Goal: Information Seeking & Learning: Find specific page/section

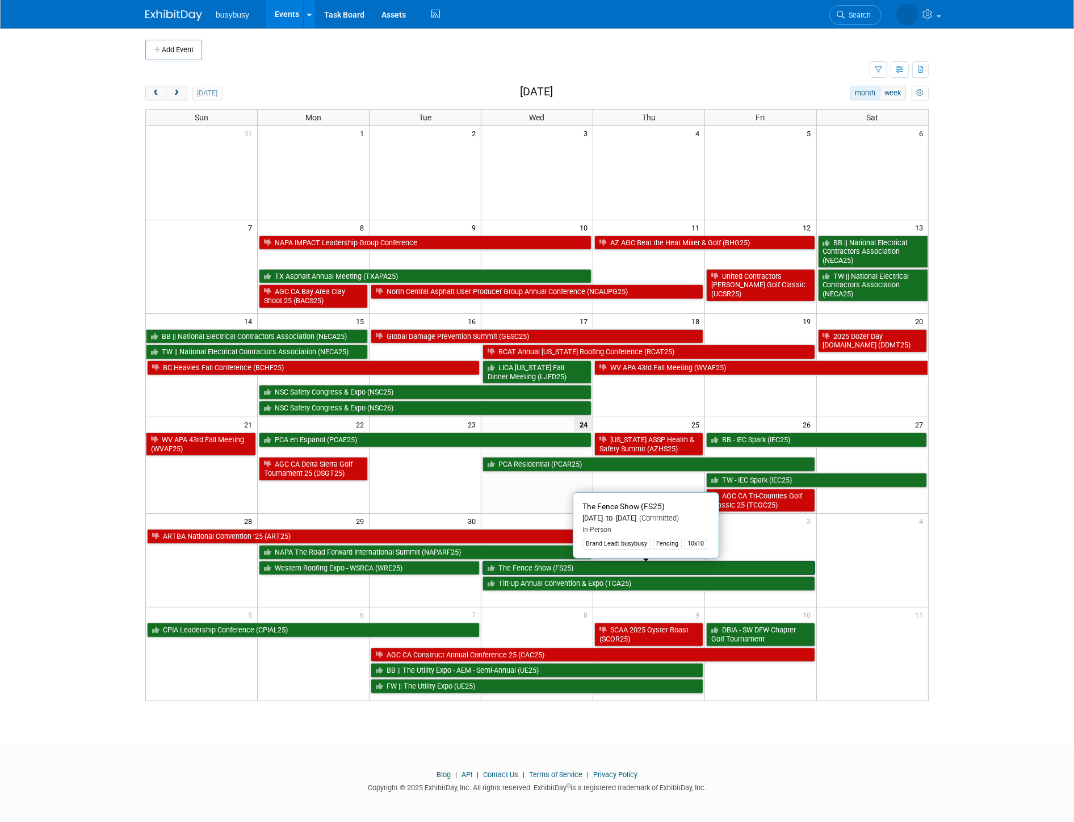
click at [688, 563] on link "The Fence Show (FS25)" at bounding box center [649, 568] width 333 height 15
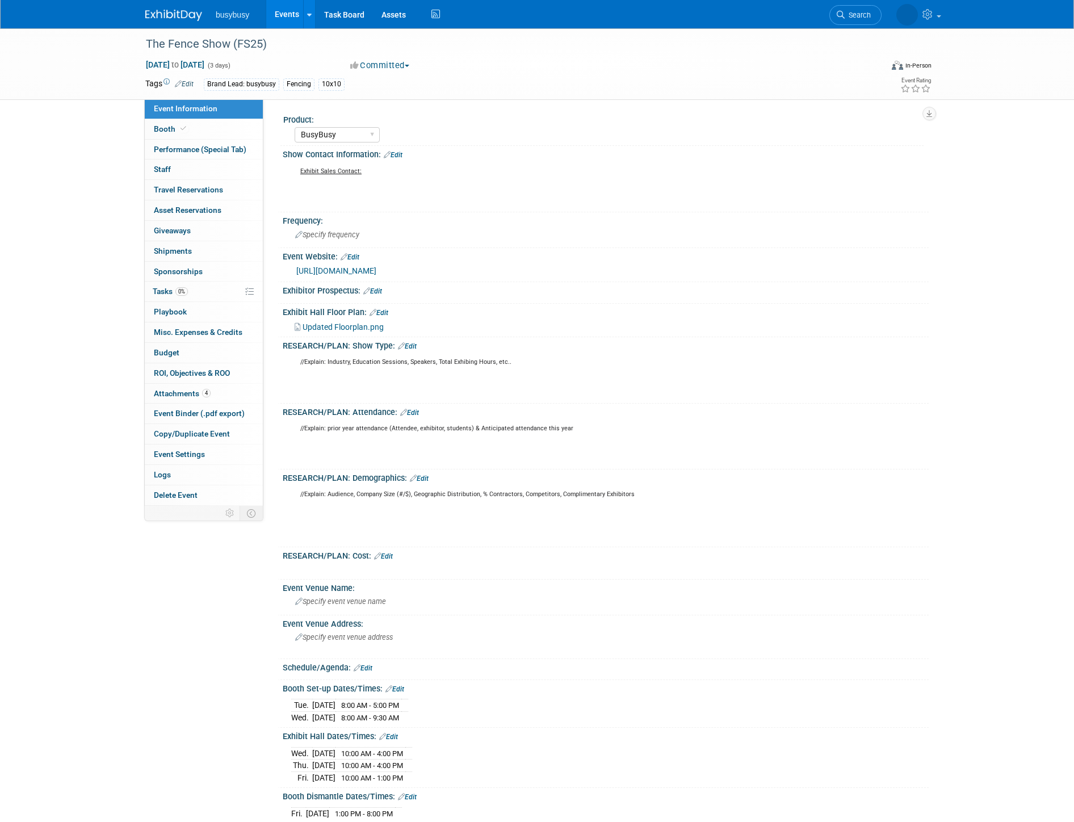
select select "BusyBusy"
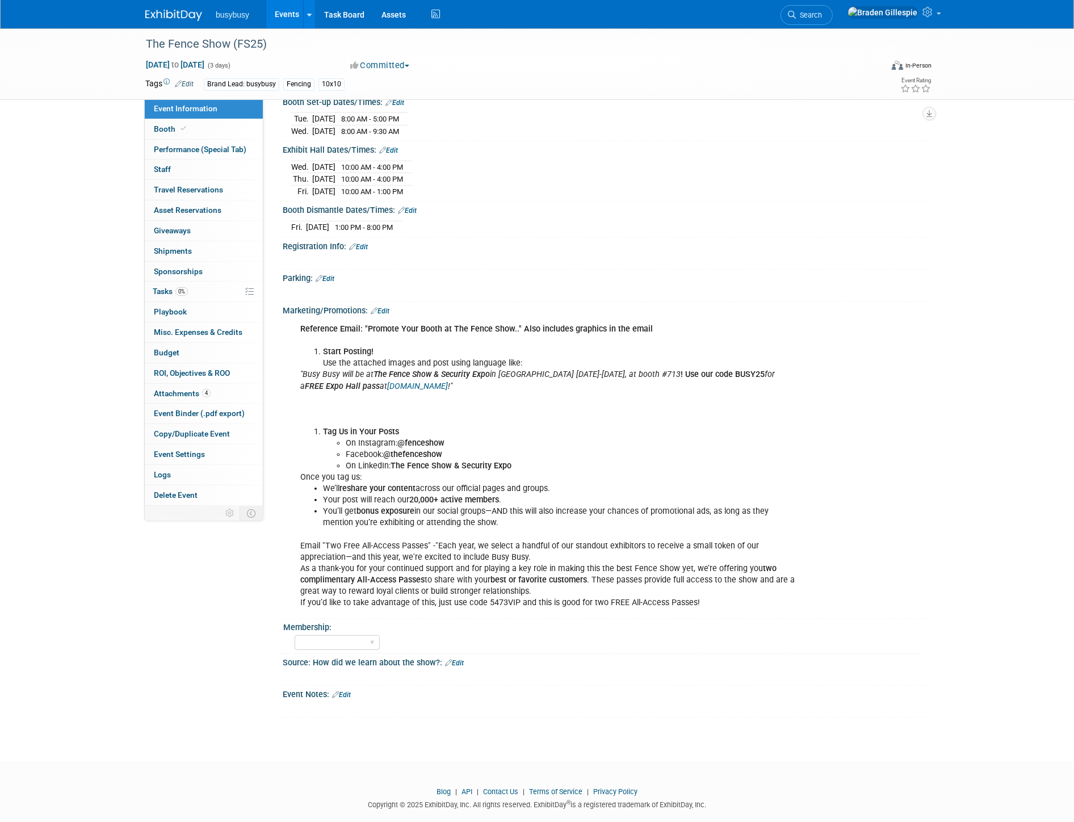
scroll to position [596, 0]
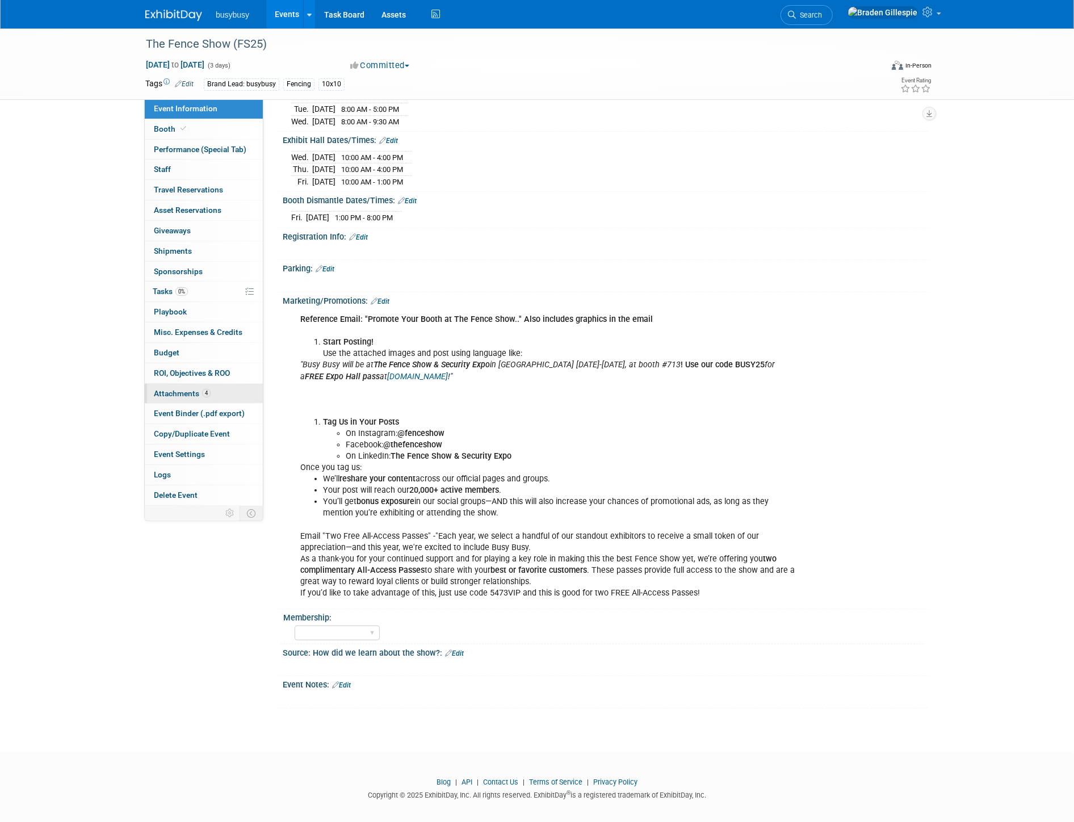
click at [186, 387] on link "4 Attachments 4" at bounding box center [204, 394] width 118 height 20
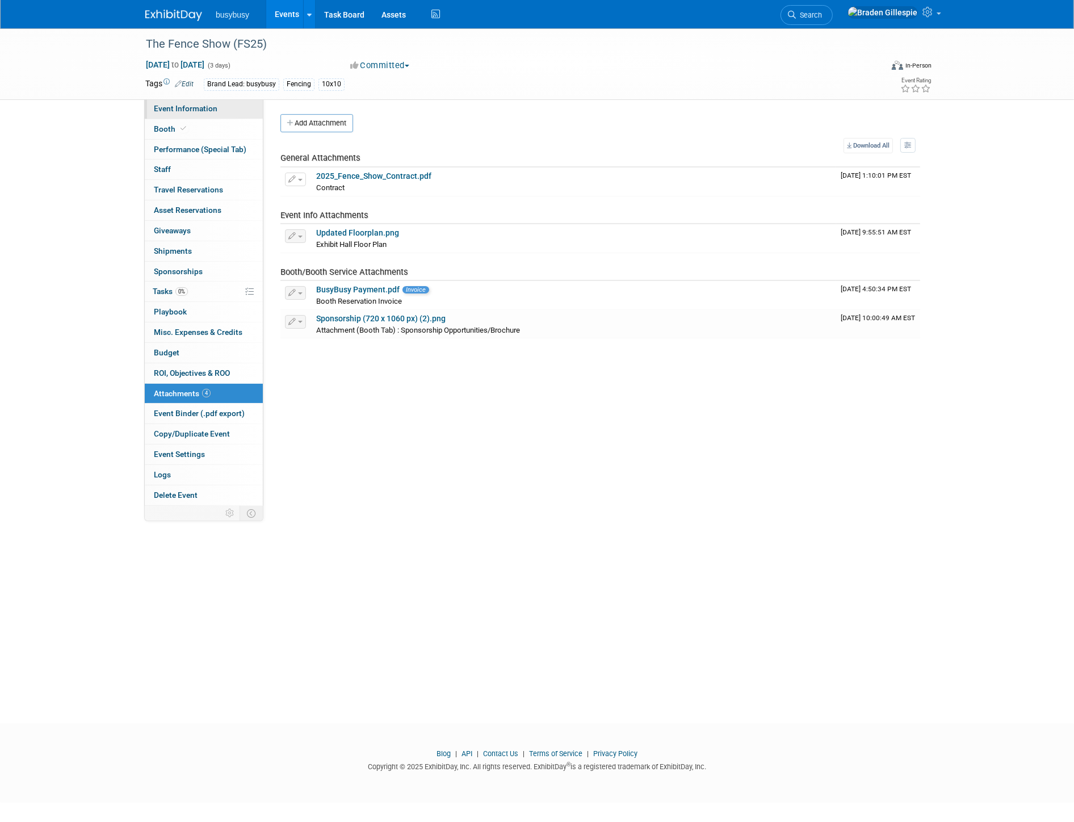
click at [195, 109] on span "Event Information" at bounding box center [186, 108] width 64 height 9
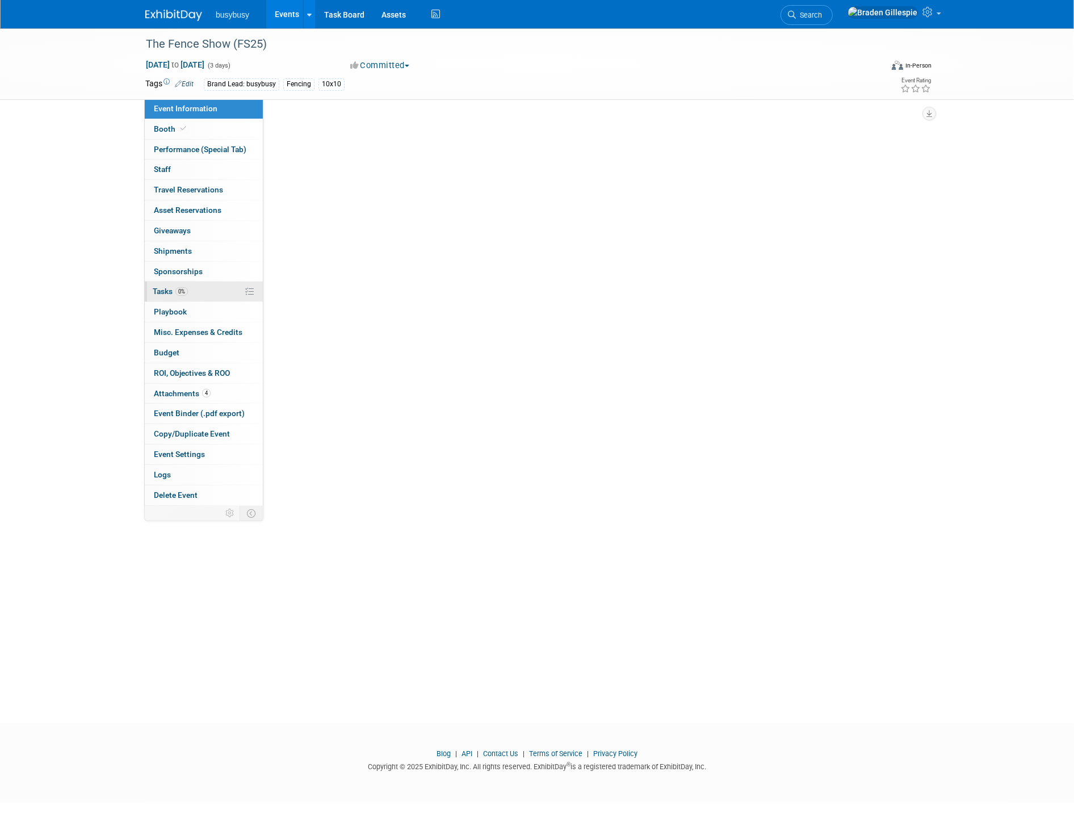
select select "BusyBusy"
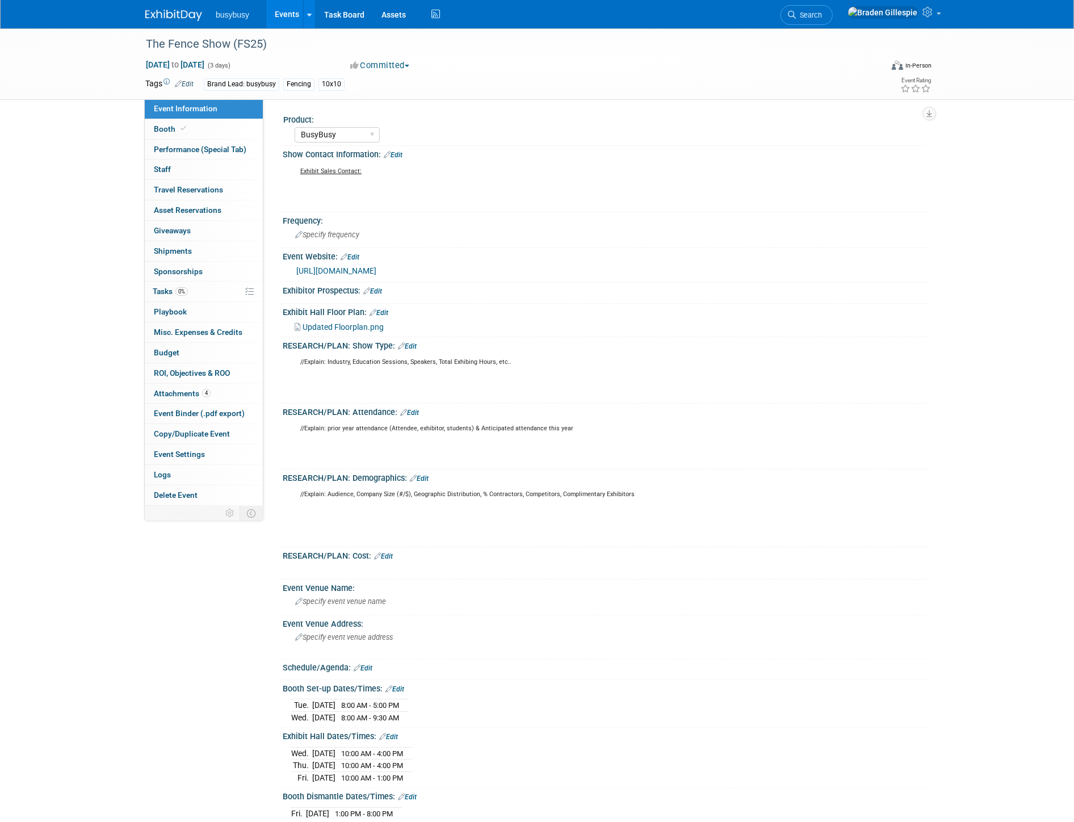
click at [148, 15] on img at bounding box center [173, 15] width 57 height 11
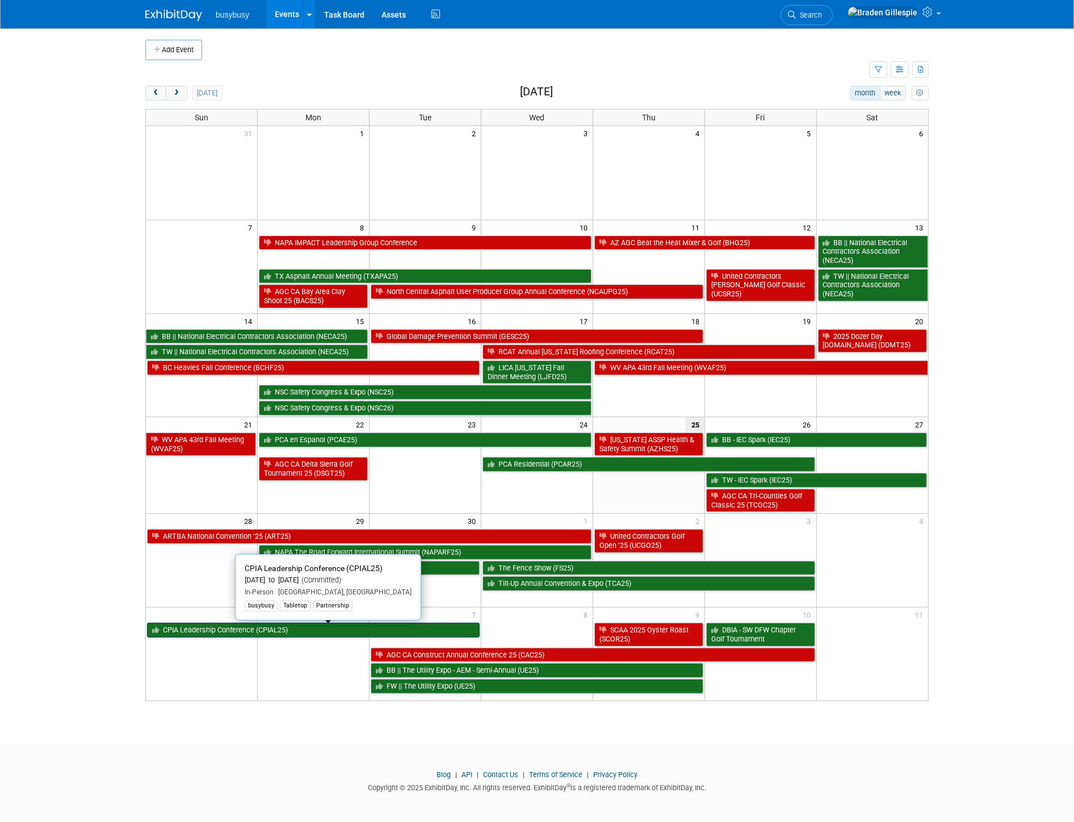
click at [194, 626] on link "CPIA Leadership Conference (CPIAL25)" at bounding box center [313, 630] width 333 height 15
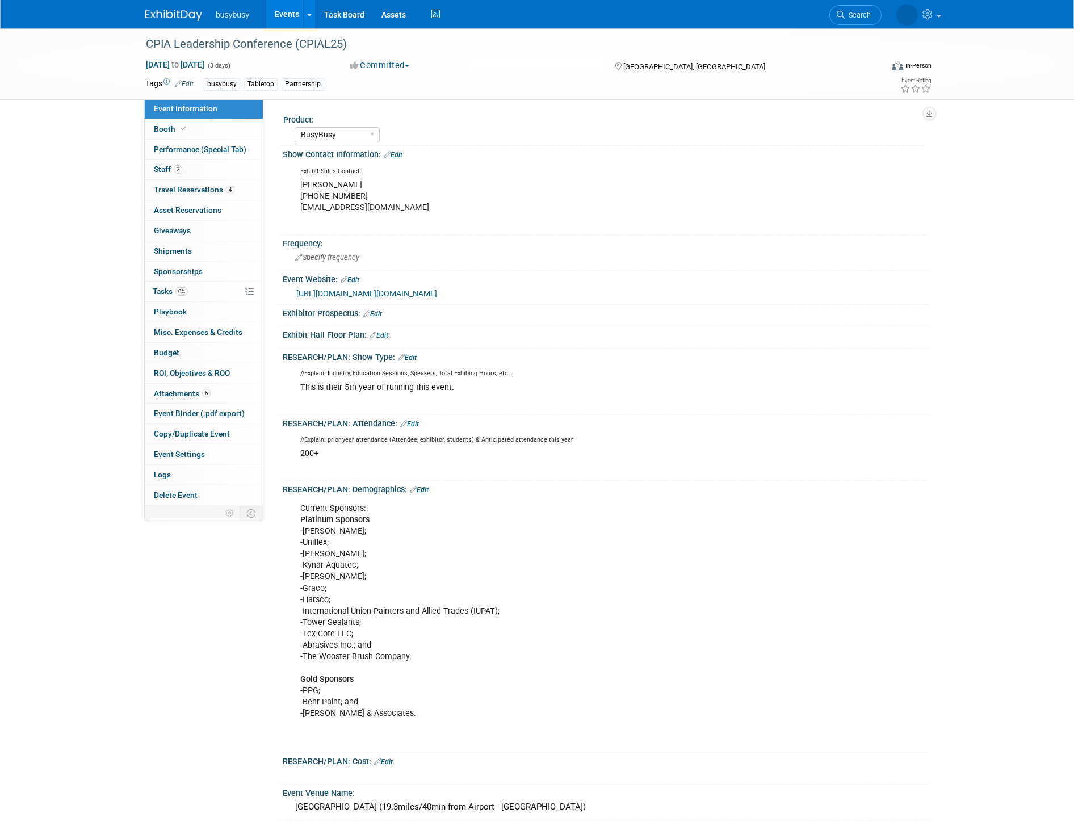
select select "BusyBusy"
click at [196, 183] on link "4 Travel Reservations 4" at bounding box center [204, 190] width 118 height 20
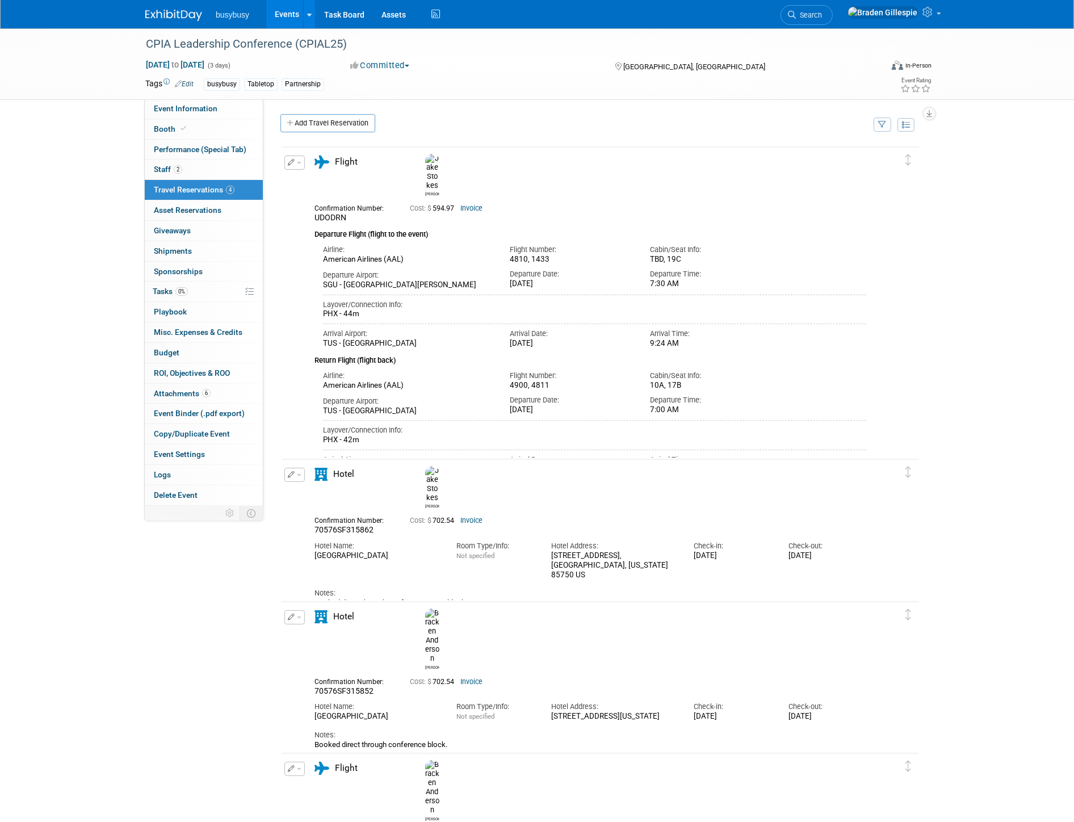
click at [180, 11] on img at bounding box center [173, 15] width 57 height 11
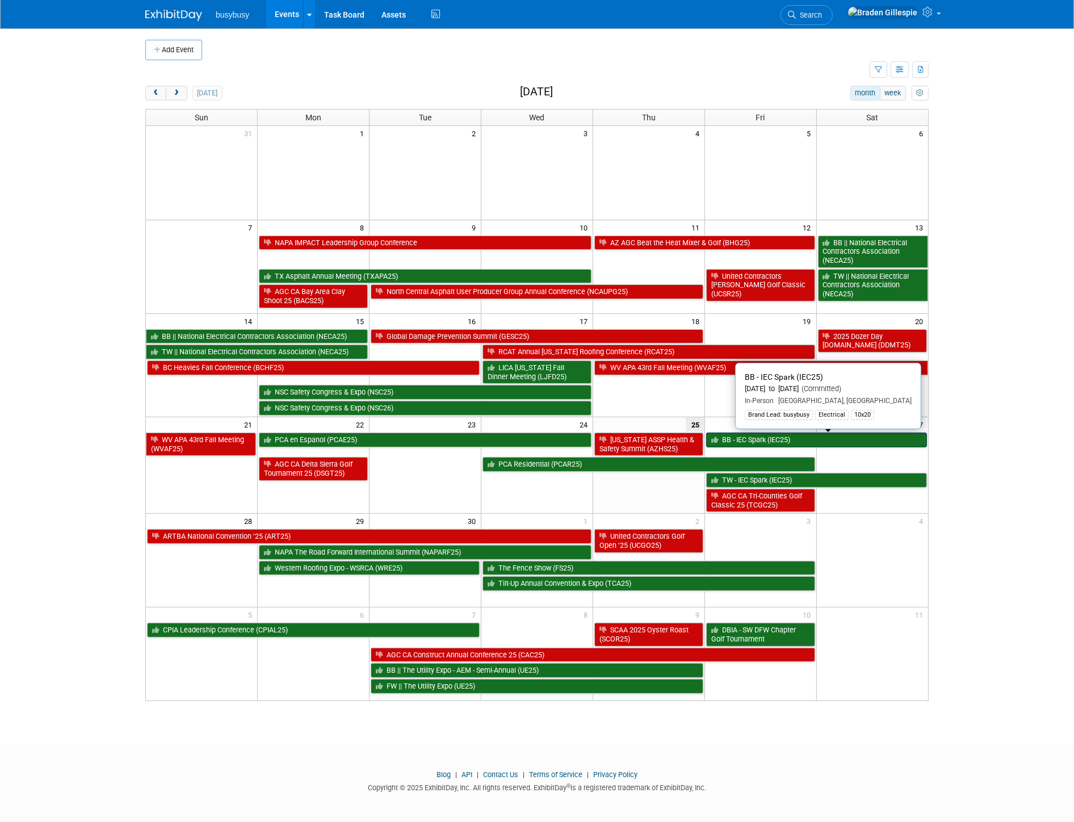
click at [802, 444] on link "BB - IEC Spark (IEC25)" at bounding box center [816, 440] width 221 height 15
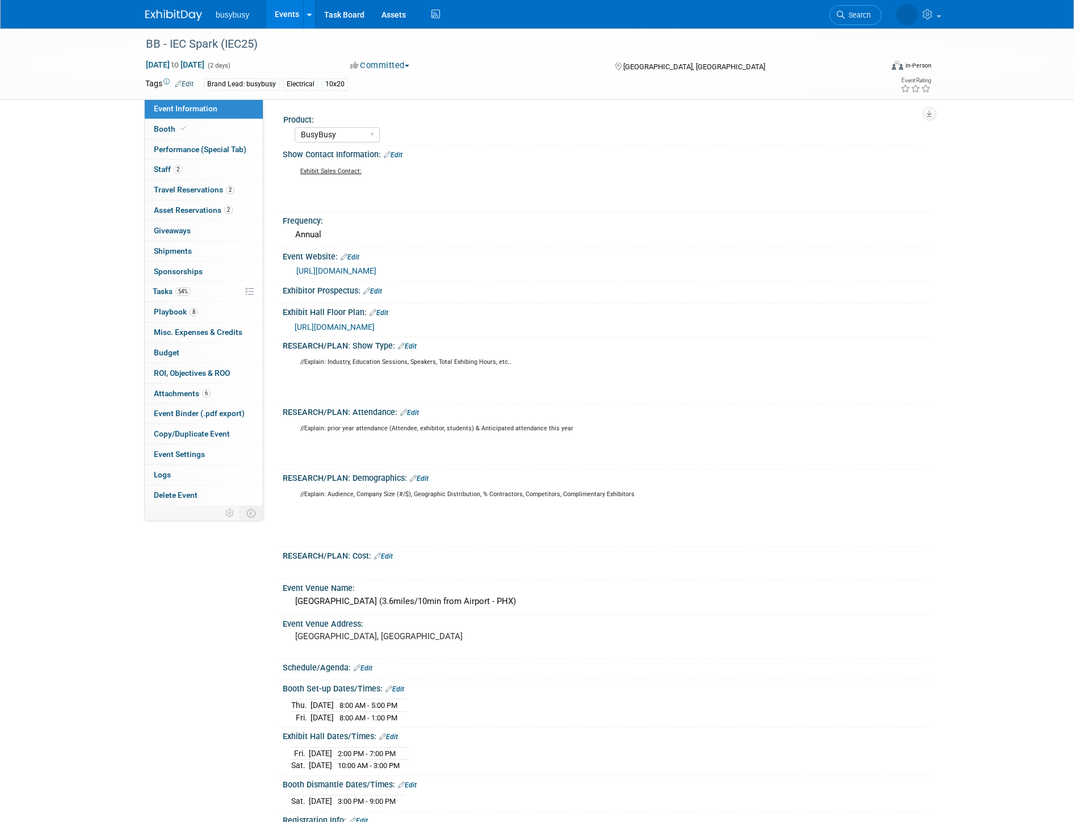
select select "BusyBusy"
click at [207, 195] on link "2 Travel Reservations 2" at bounding box center [204, 190] width 118 height 20
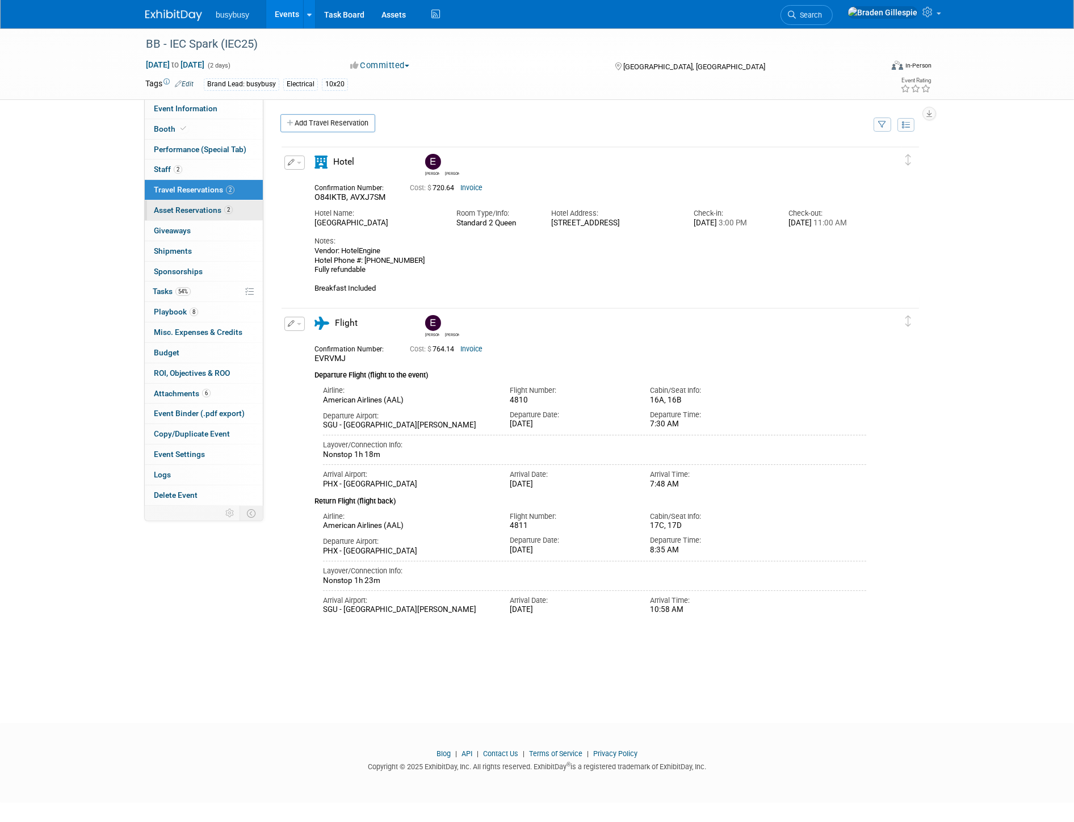
click at [205, 211] on span "Asset Reservations 2" at bounding box center [193, 210] width 79 height 9
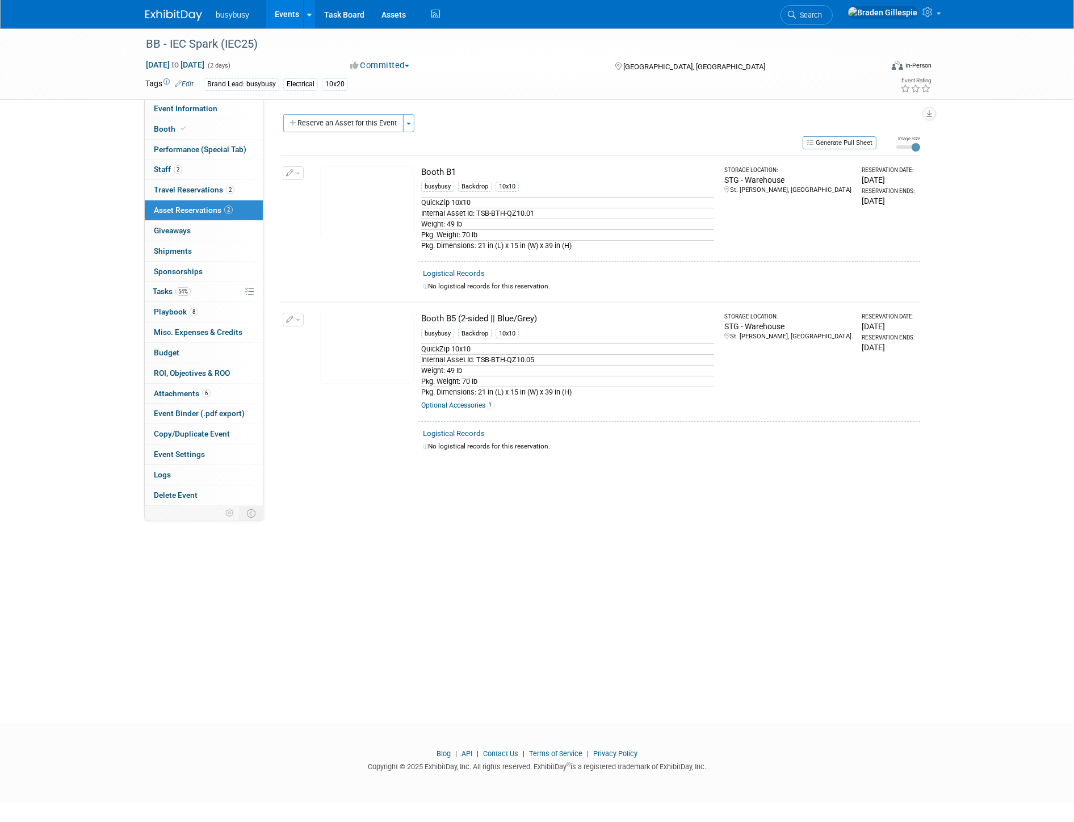
click at [174, 18] on img at bounding box center [173, 15] width 57 height 11
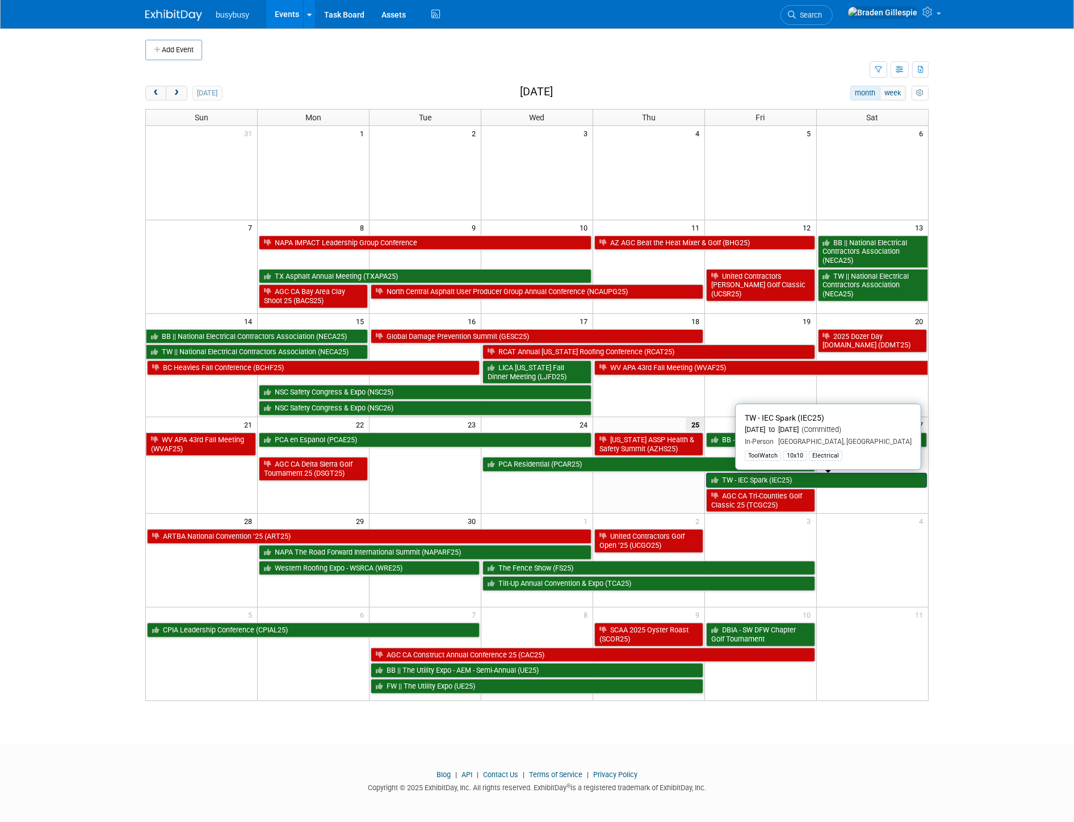
click at [788, 480] on link "TW - IEC Spark (IEC25)" at bounding box center [816, 480] width 221 height 15
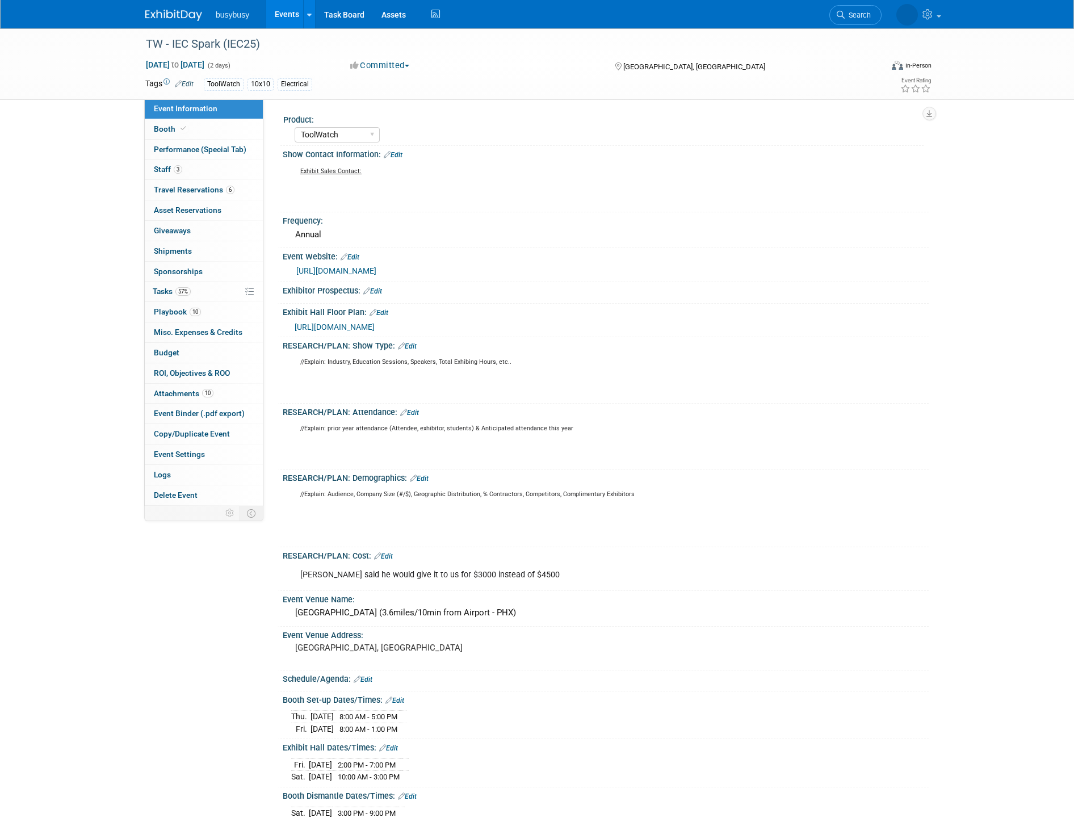
select select "ToolWatch"
click at [180, 205] on link "0 Asset Reservations 0" at bounding box center [204, 210] width 118 height 20
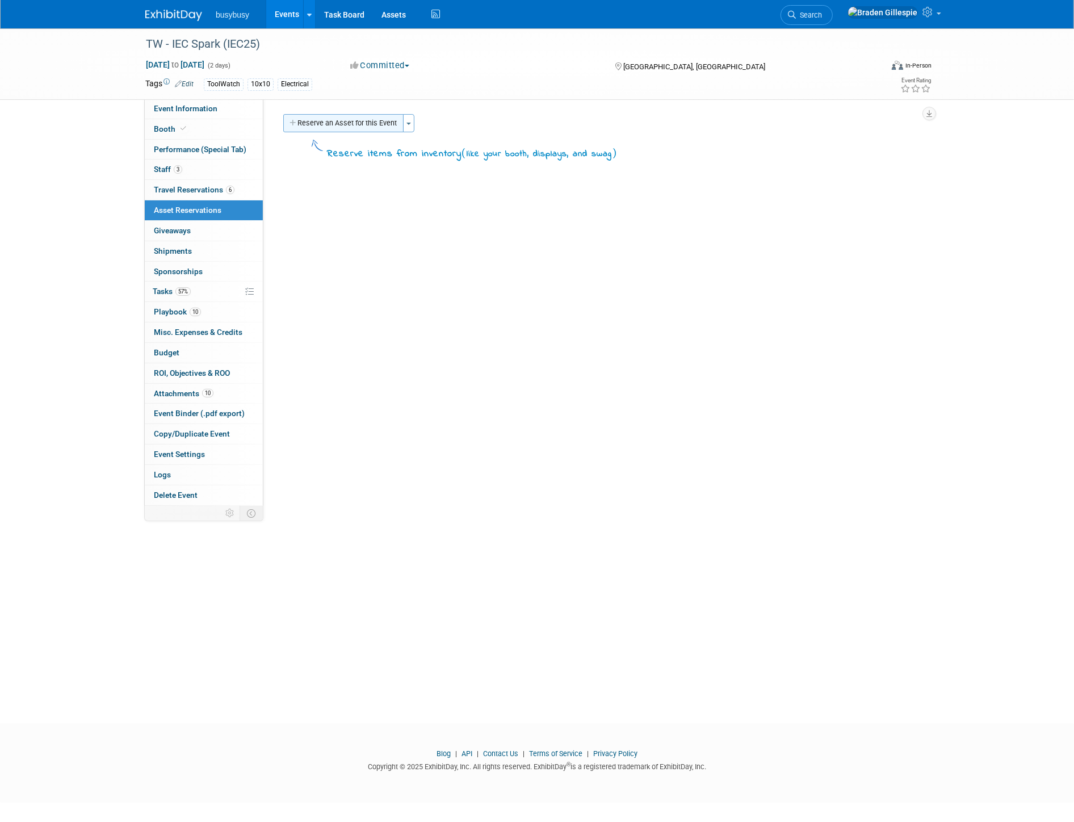
click at [320, 118] on button "Reserve an Asset for this Event" at bounding box center [343, 123] width 120 height 18
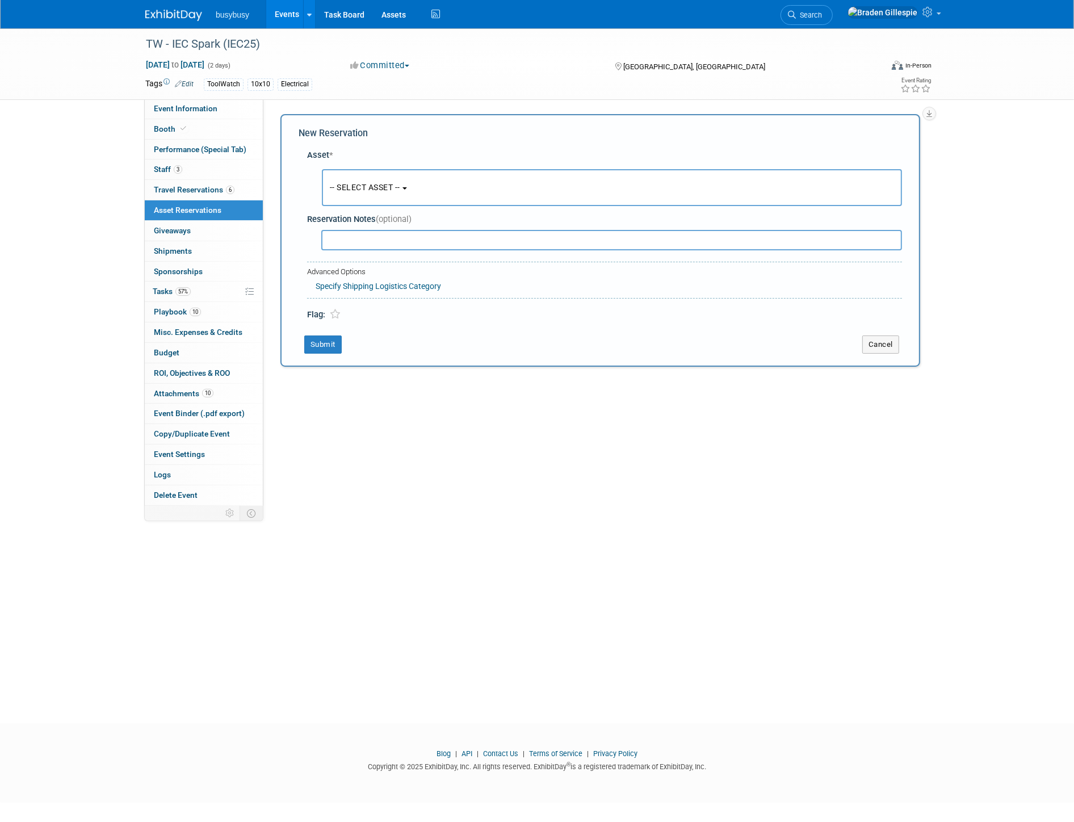
click at [186, 12] on img at bounding box center [173, 15] width 57 height 11
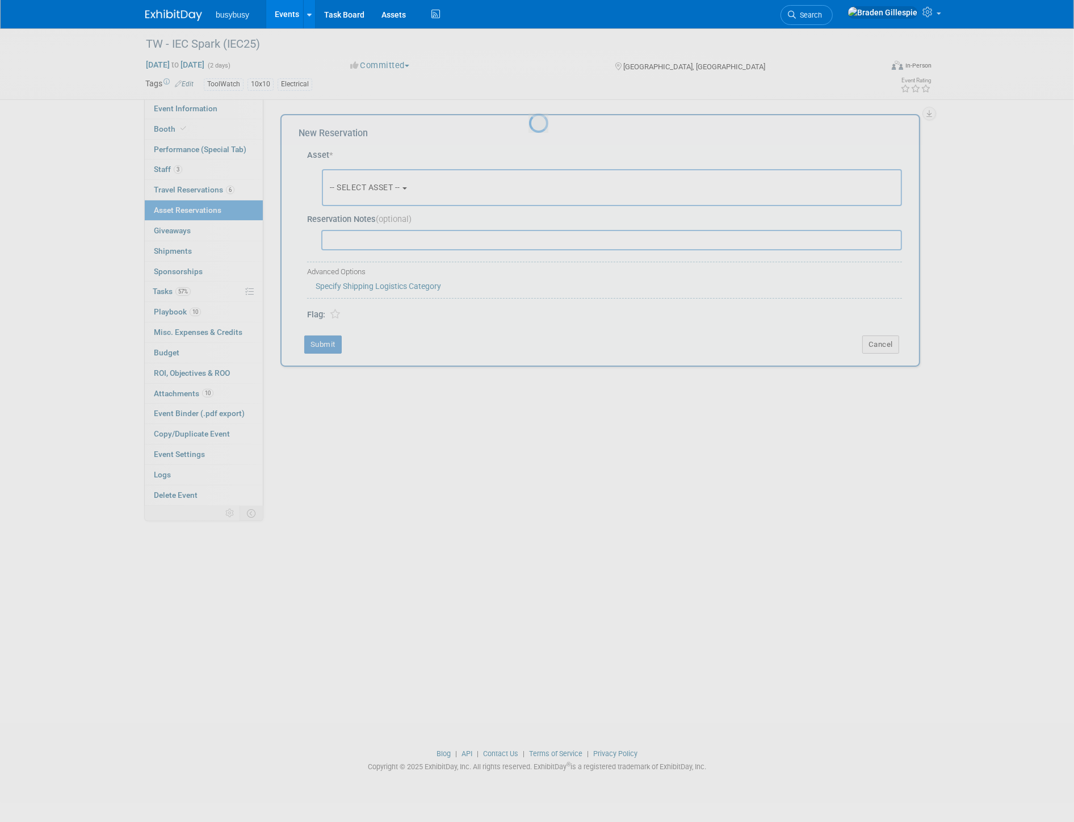
click at [171, 19] on img at bounding box center [173, 15] width 57 height 11
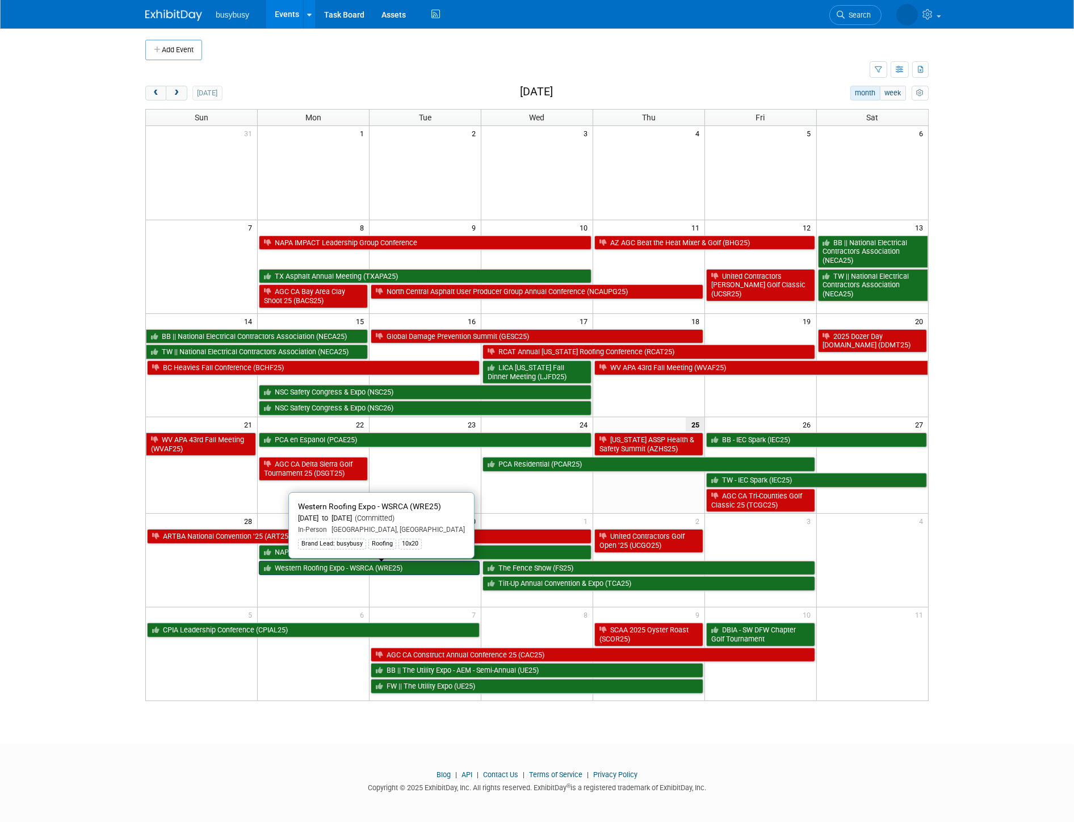
click at [446, 575] on link "Western Roofing Expo - WSRCA (WRE25)" at bounding box center [369, 568] width 221 height 15
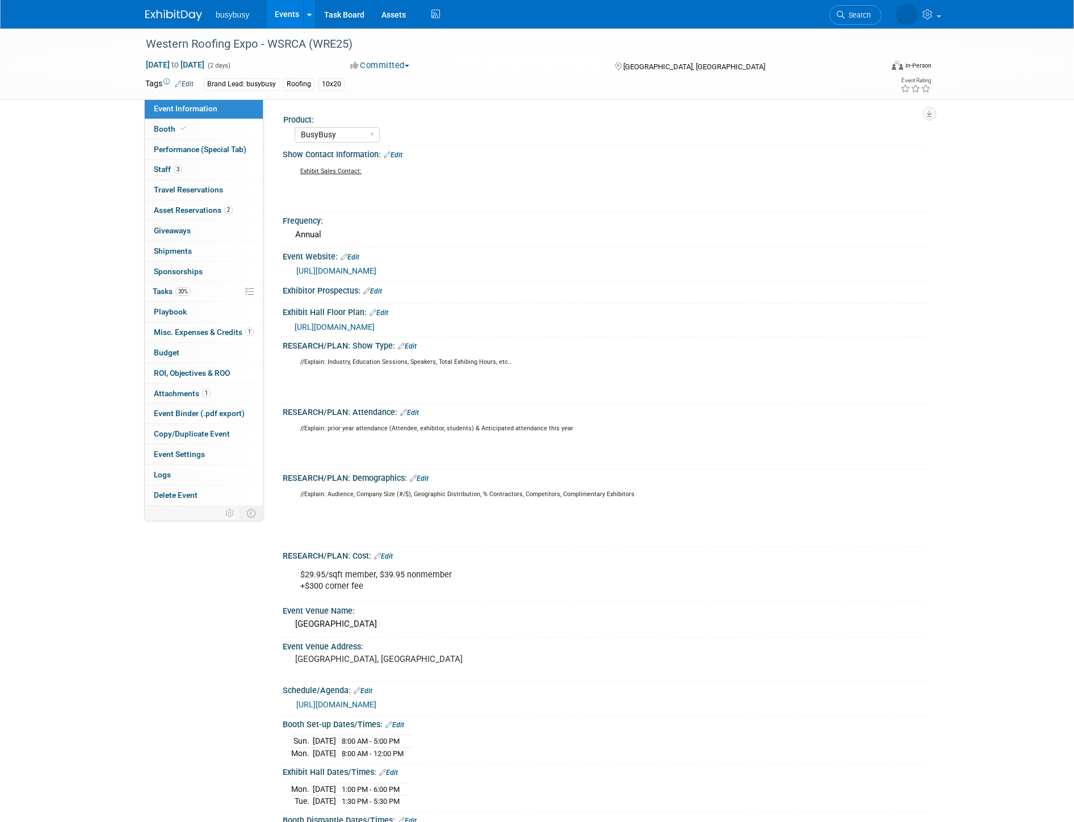
select select "BusyBusy"
click at [225, 217] on link "2 Asset Reservations 2" at bounding box center [204, 210] width 118 height 20
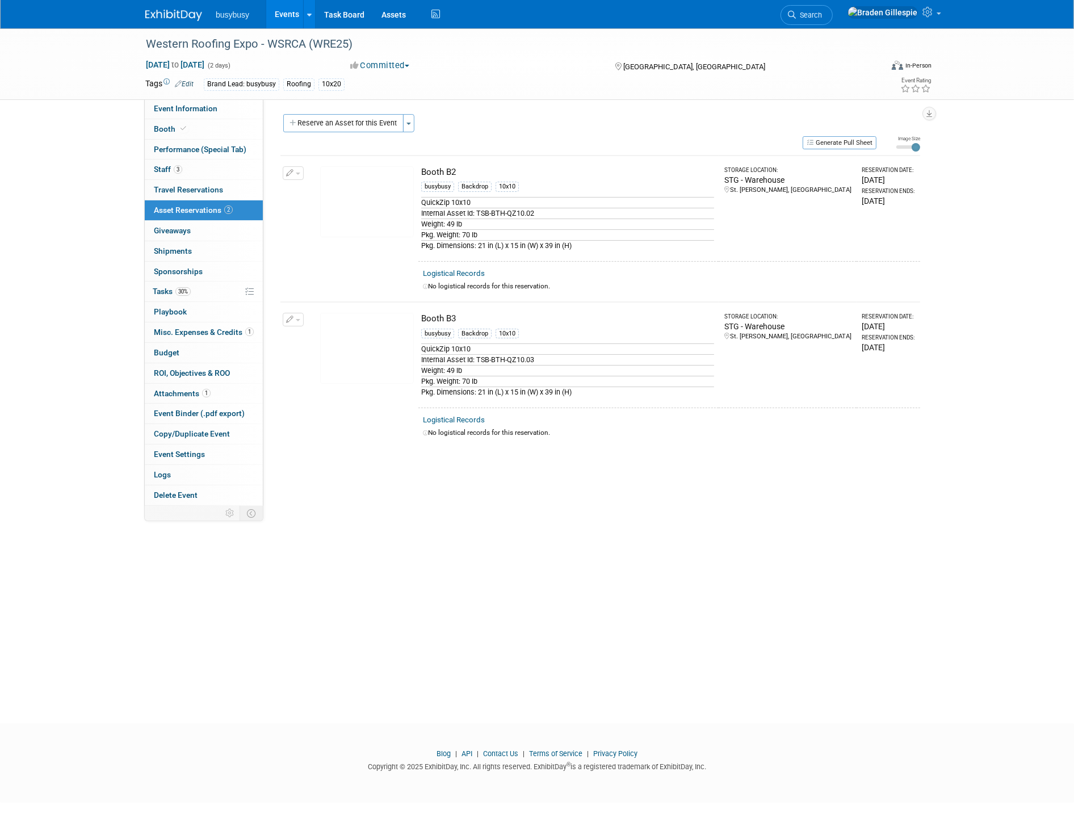
click at [186, 18] on img at bounding box center [173, 15] width 57 height 11
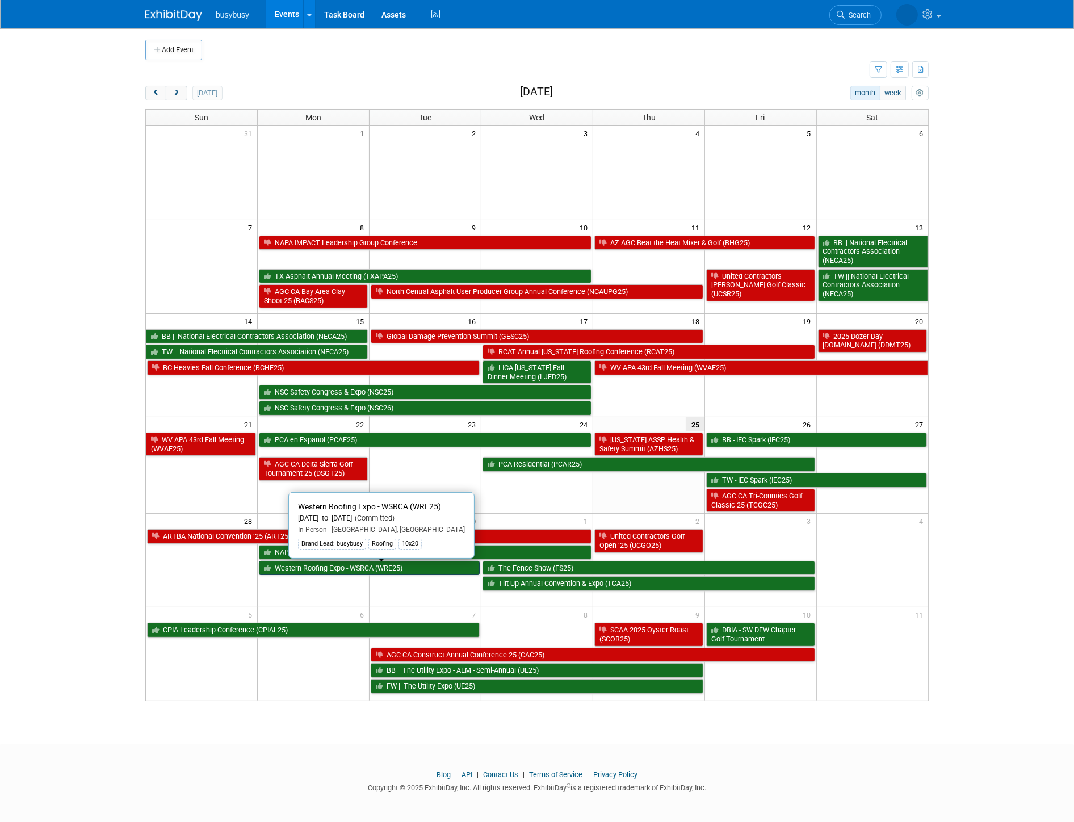
click at [362, 571] on link "Western Roofing Expo - WSRCA (WRE25)" at bounding box center [369, 568] width 221 height 15
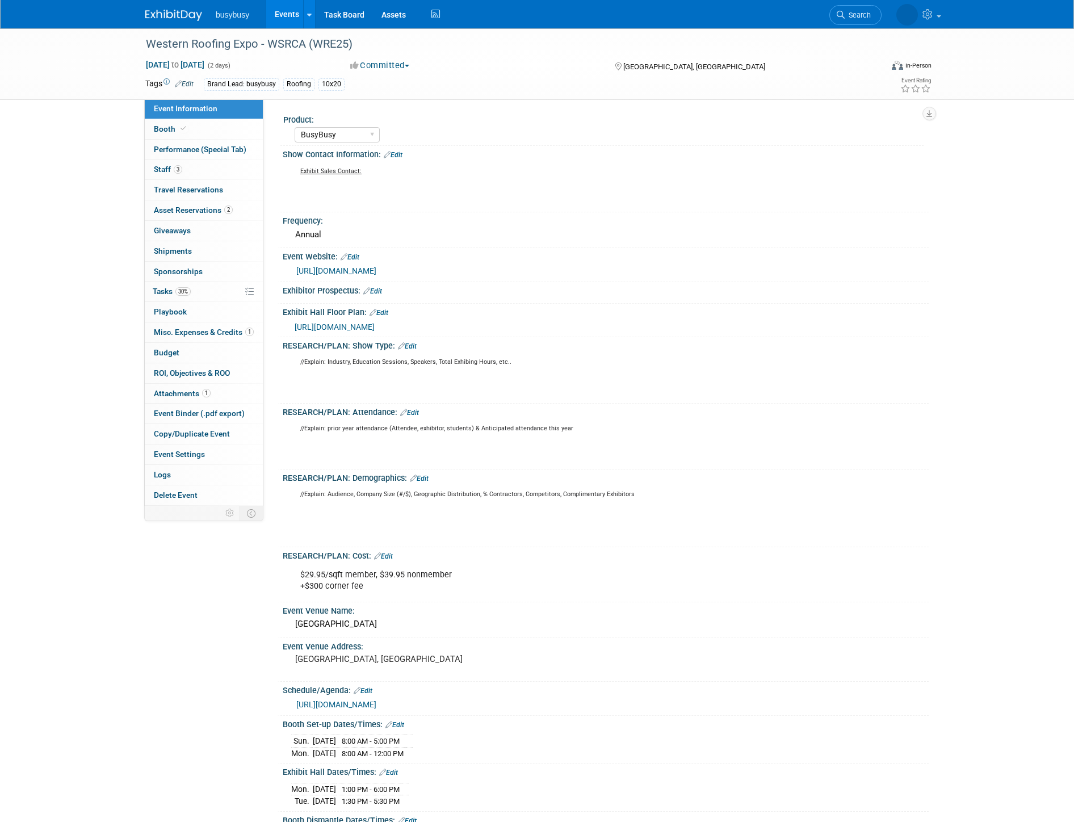
select select "BusyBusy"
click at [189, 15] on img at bounding box center [173, 15] width 57 height 11
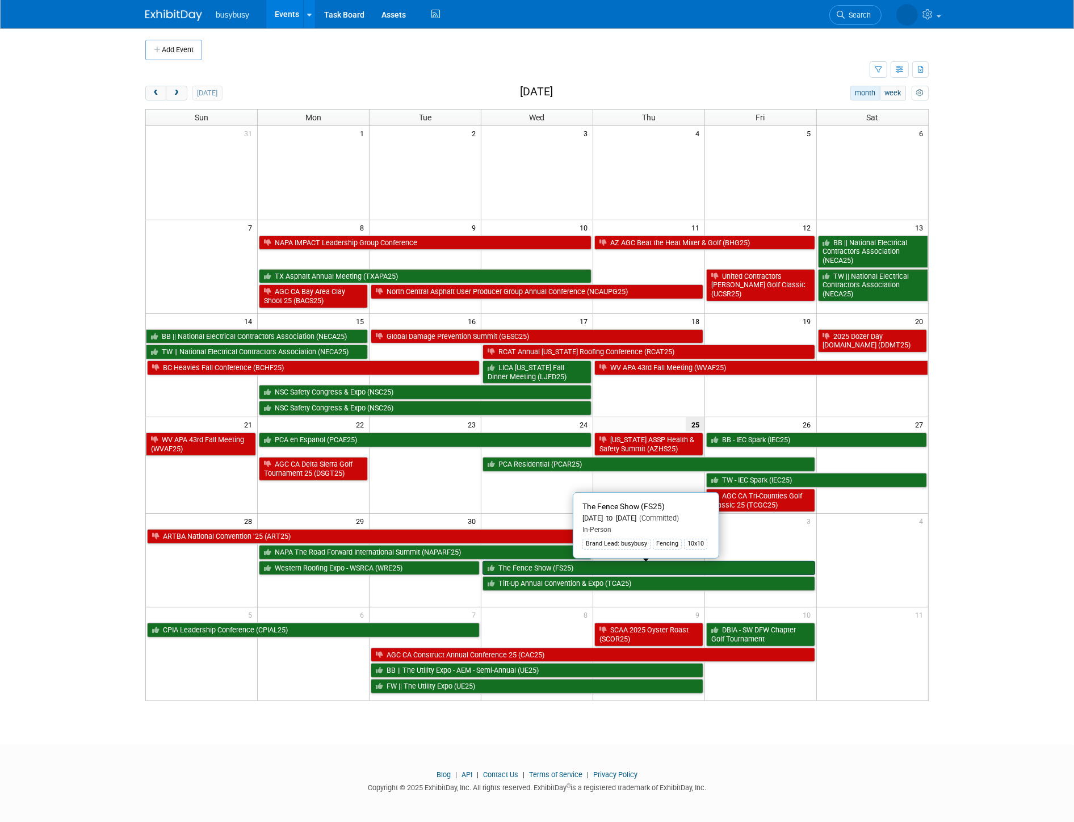
click at [571, 571] on link "The Fence Show (FS25)" at bounding box center [649, 568] width 333 height 15
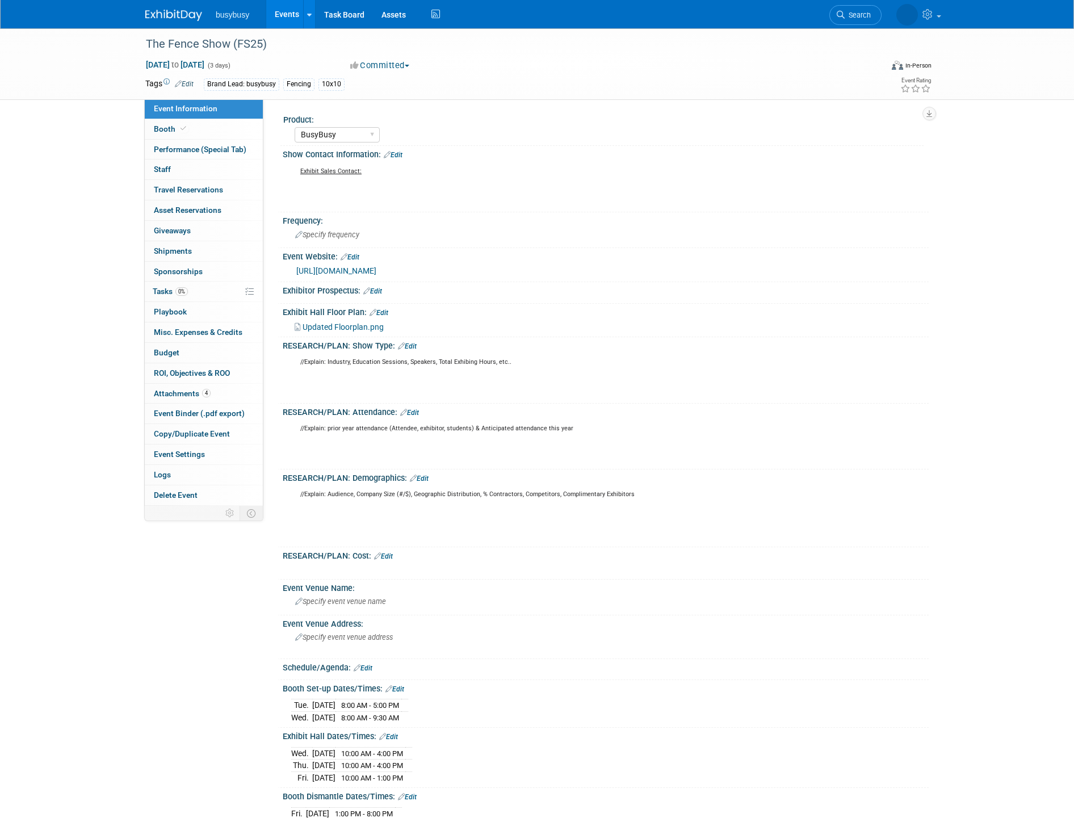
select select "BusyBusy"
click at [355, 320] on div "Updated Floorplan.png" at bounding box center [608, 326] width 626 height 12
click at [356, 324] on span "Updated Floorplan.png" at bounding box center [343, 327] width 81 height 9
click at [822, 14] on span "Search" at bounding box center [809, 15] width 26 height 9
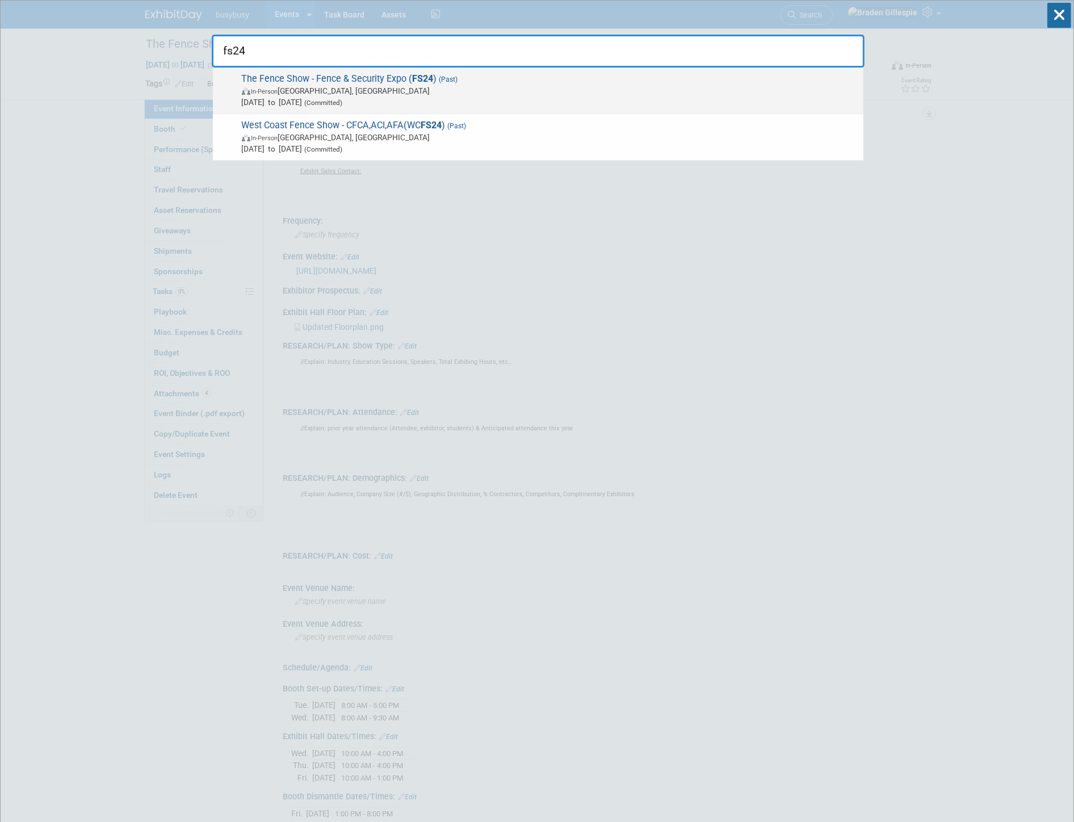
type input "fs24"
click at [731, 87] on span "In-Person Las Vegas, NV" at bounding box center [550, 90] width 616 height 11
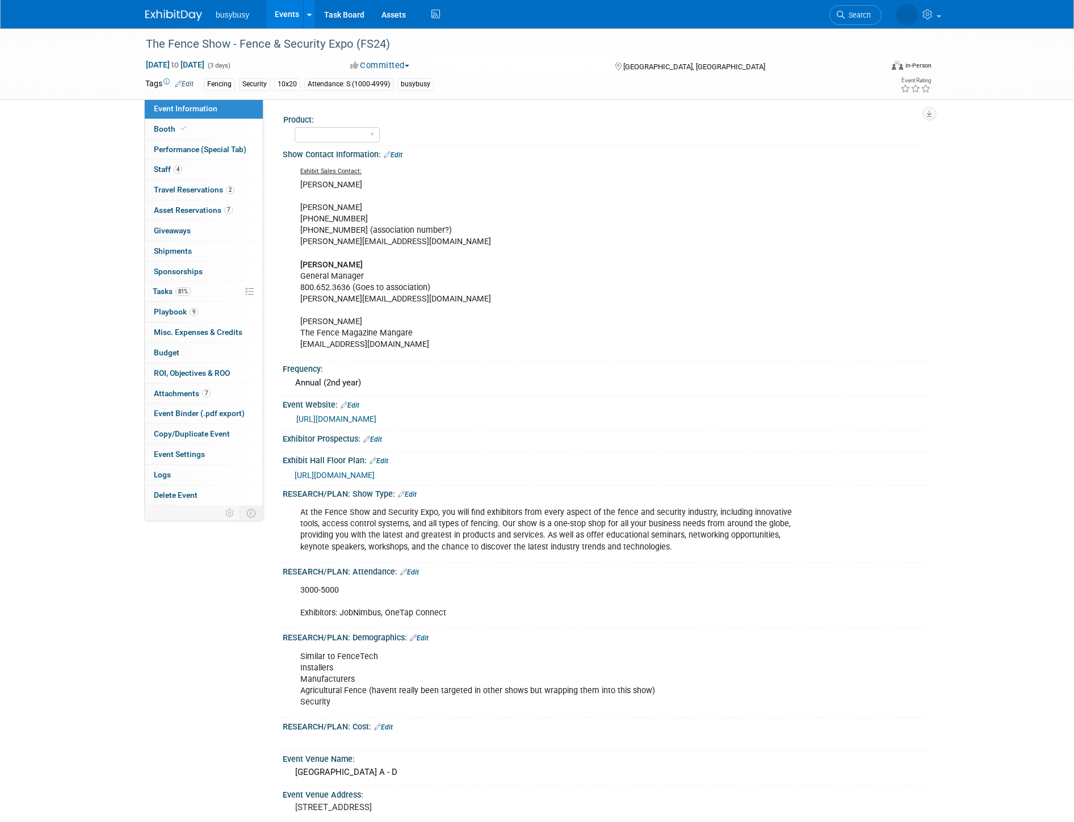
select select "No"
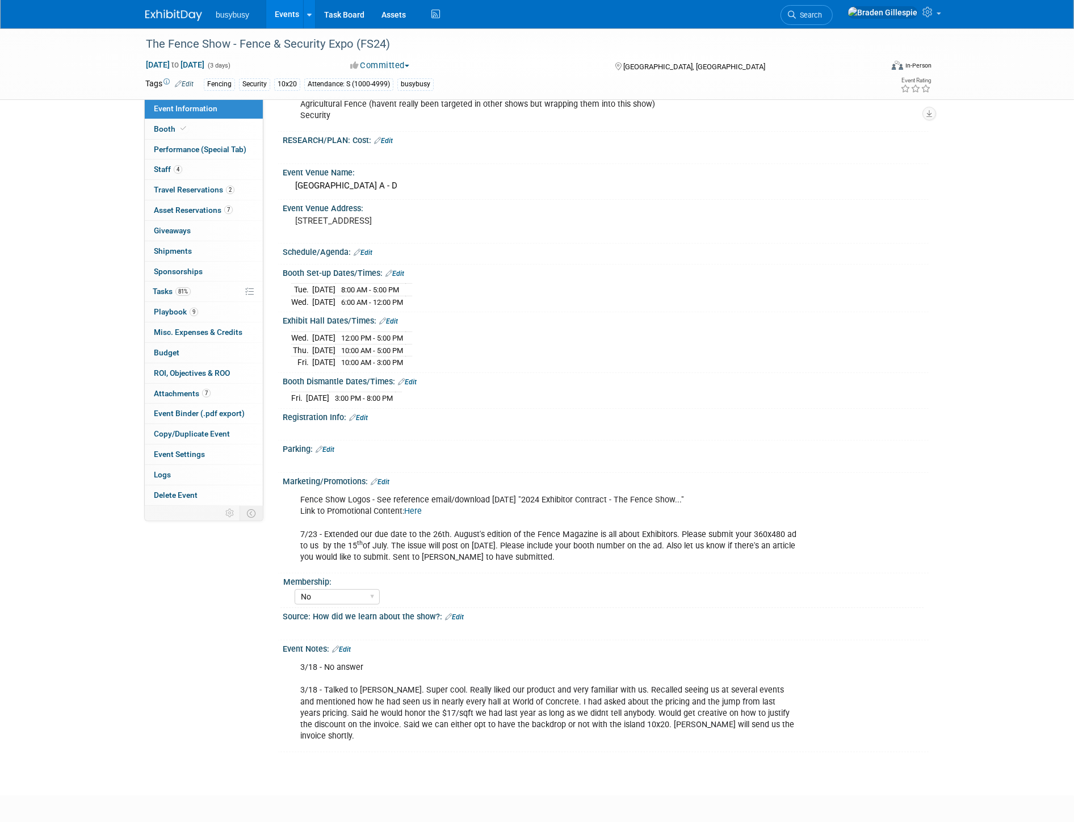
scroll to position [556, 0]
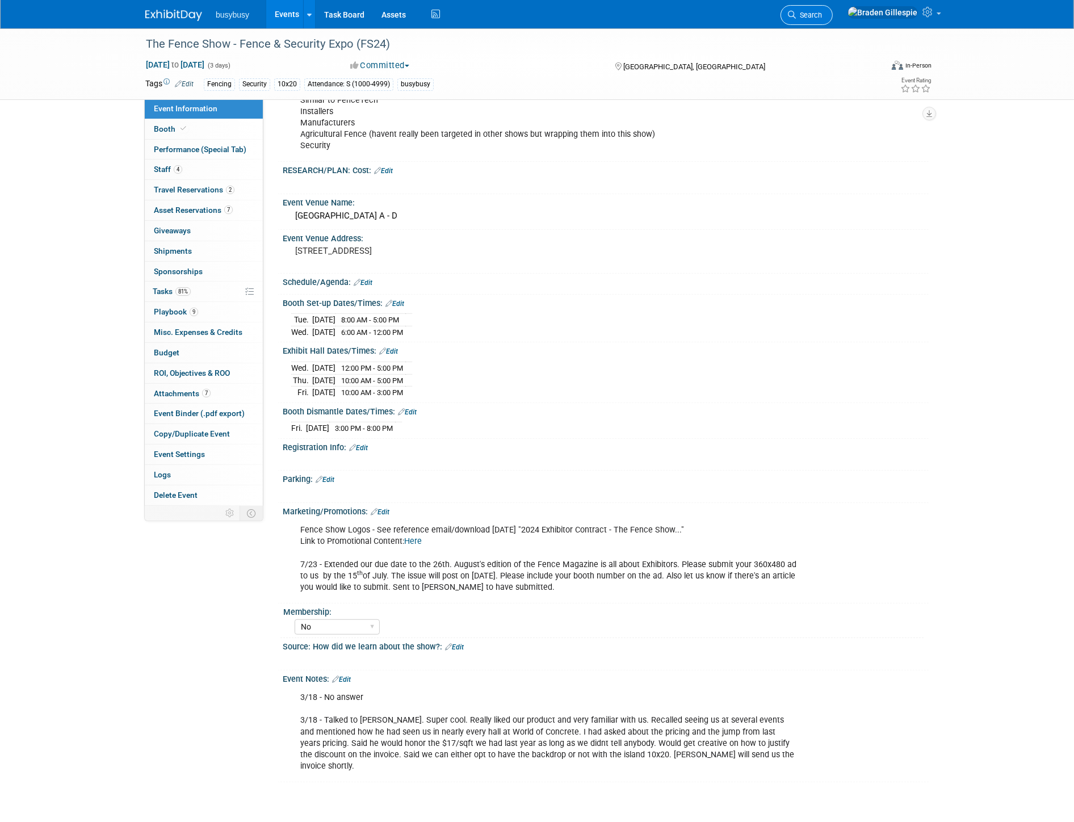
click at [822, 12] on span "Search" at bounding box center [809, 15] width 26 height 9
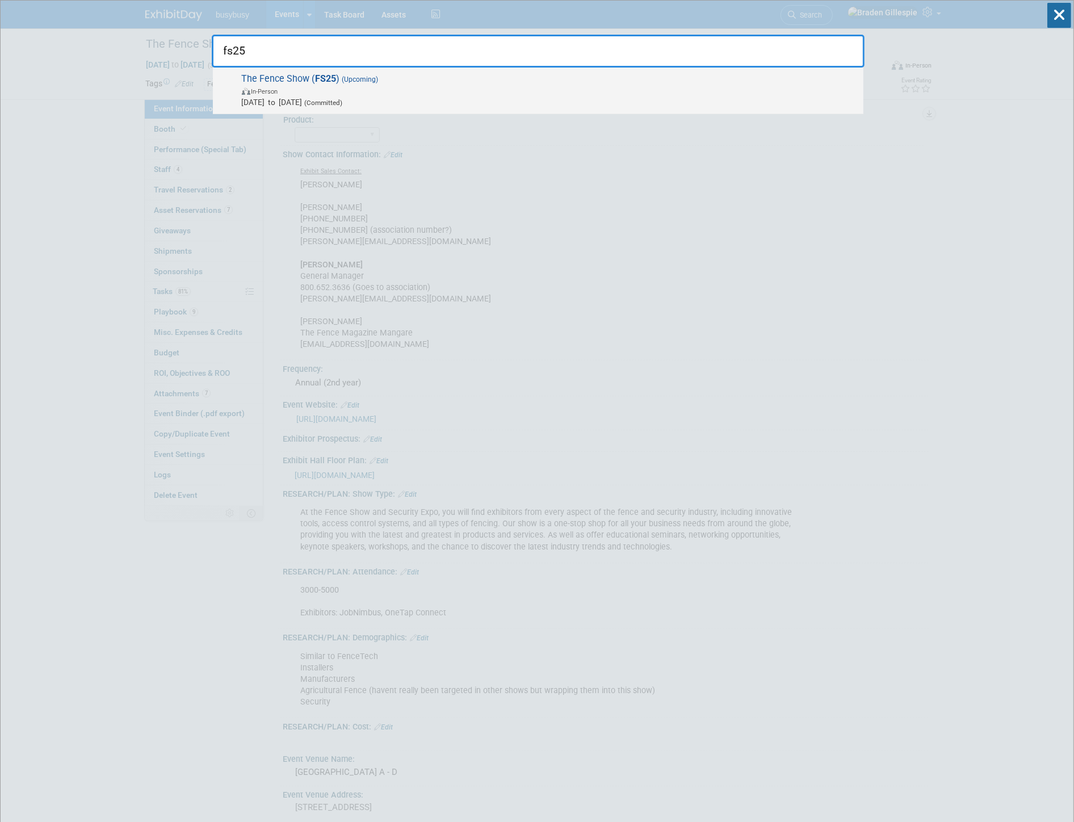
type input "fs25"
click at [458, 101] on span "Oct 1, 2025 to Oct 3, 2025 (Committed)" at bounding box center [550, 102] width 616 height 11
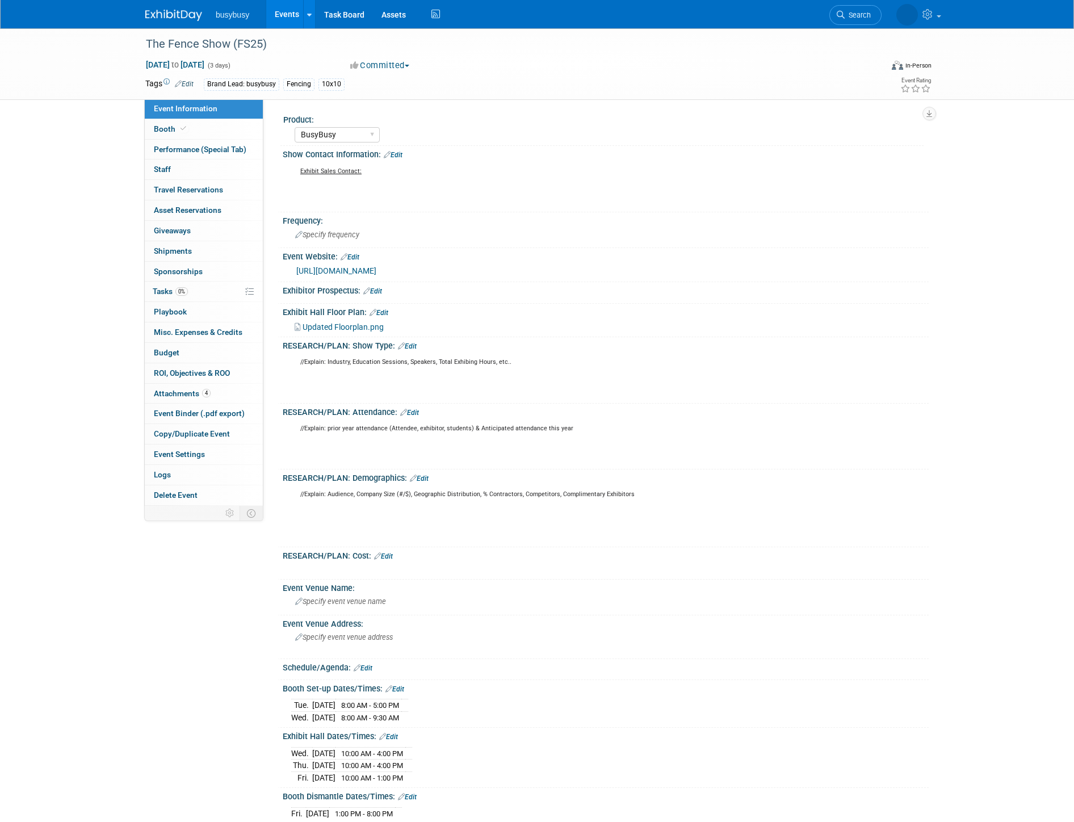
select select "BusyBusy"
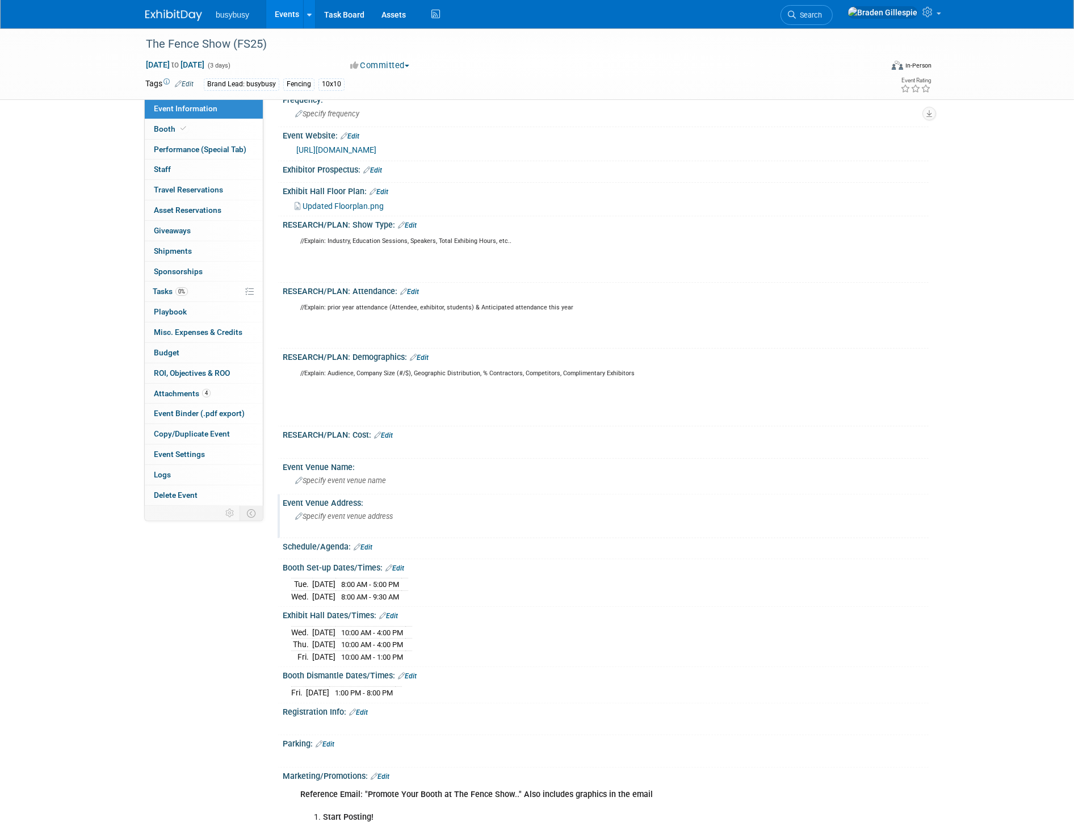
scroll to position [126, 0]
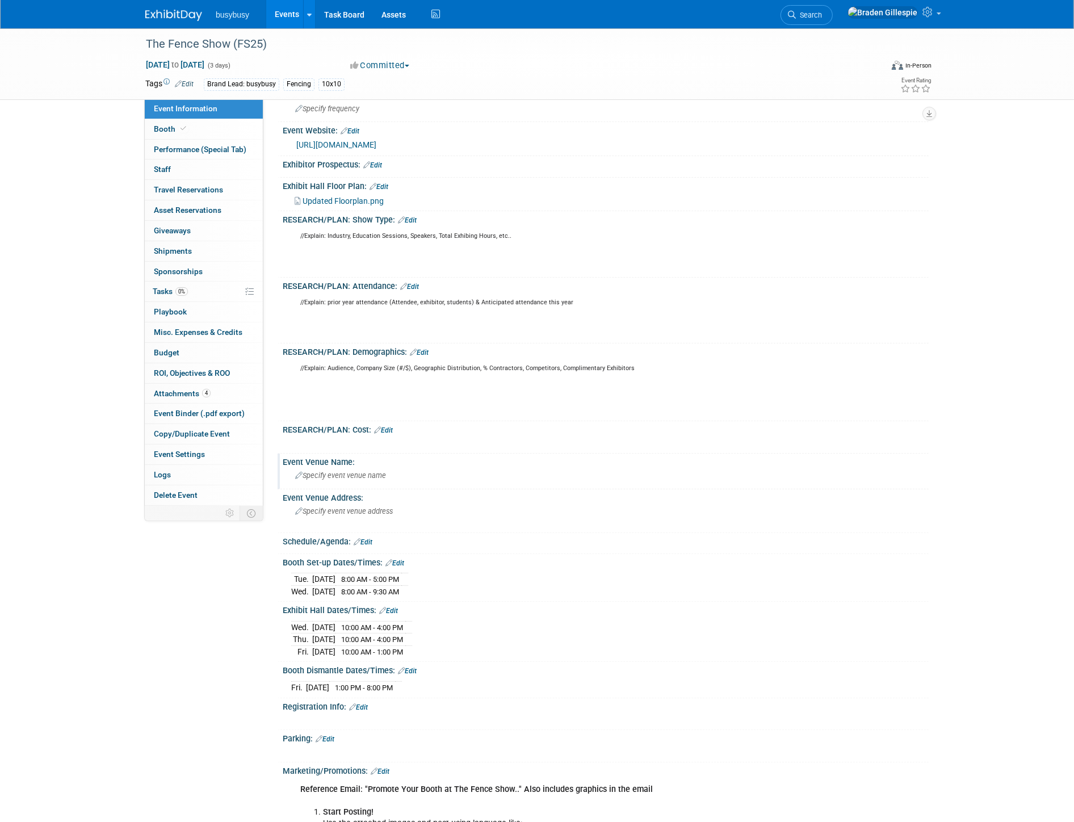
click at [364, 480] on div "Specify event venue name" at bounding box center [605, 476] width 629 height 18
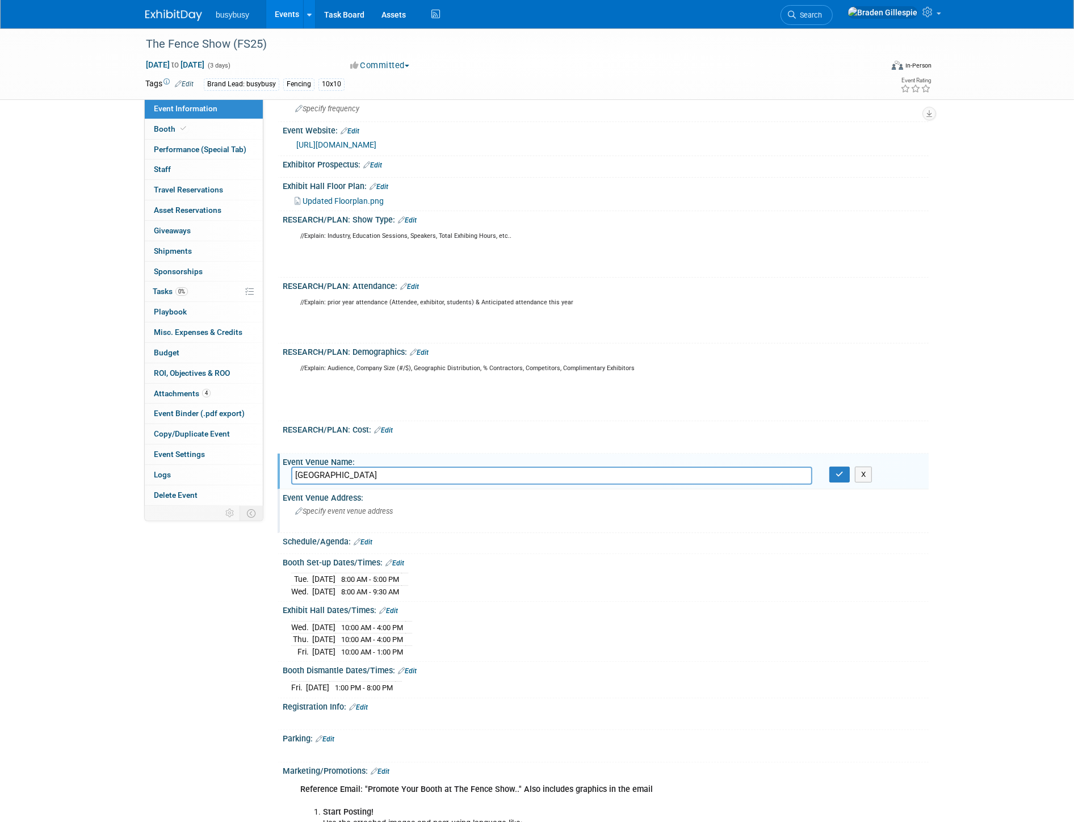
type input "[GEOGRAPHIC_DATA]"
click at [488, 512] on div "Specify event venue address" at bounding box center [417, 516] width 252 height 26
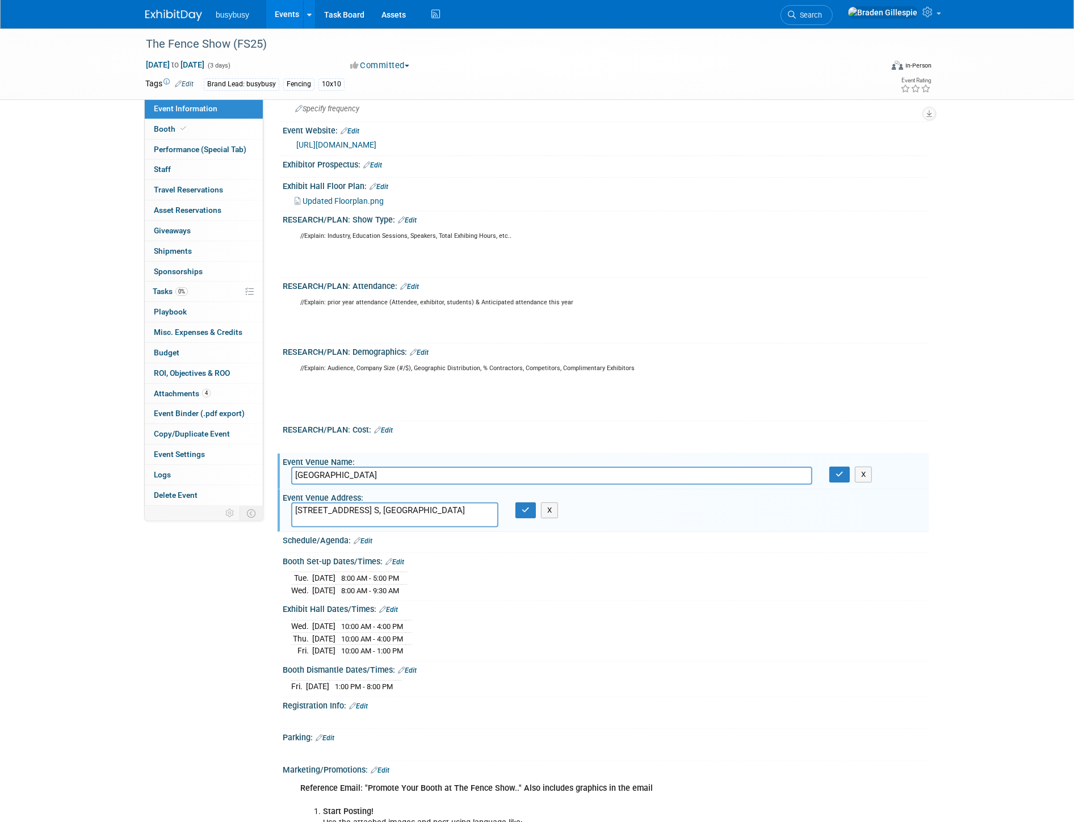
type textarea "[STREET_ADDRESS] S, [GEOGRAPHIC_DATA]"
drag, startPoint x: 379, startPoint y: 475, endPoint x: 257, endPoint y: 484, distance: 122.4
click at [253, 485] on div "Event Information Event Info Booth Booth Performance (Special Tab) Performance …" at bounding box center [537, 539] width 801 height 1275
paste input "Hotel Casino & Spa"
type input "[GEOGRAPHIC_DATA]"
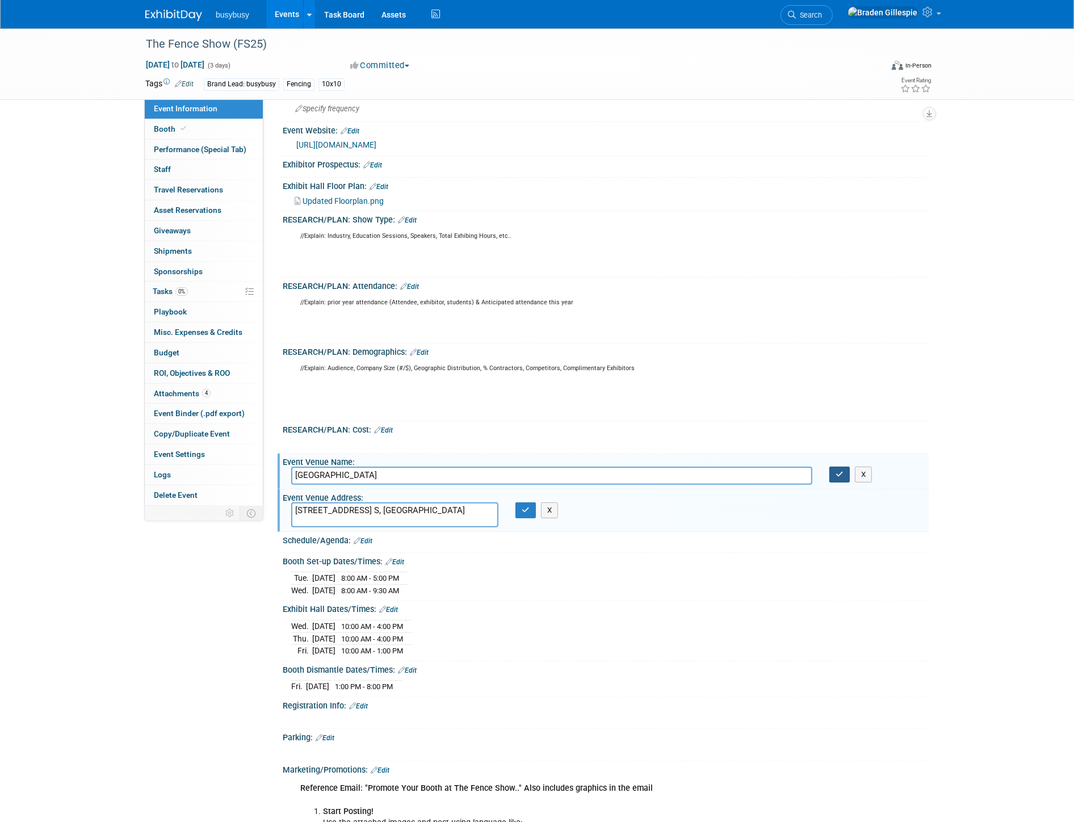
click at [836, 474] on icon "button" at bounding box center [840, 474] width 8 height 7
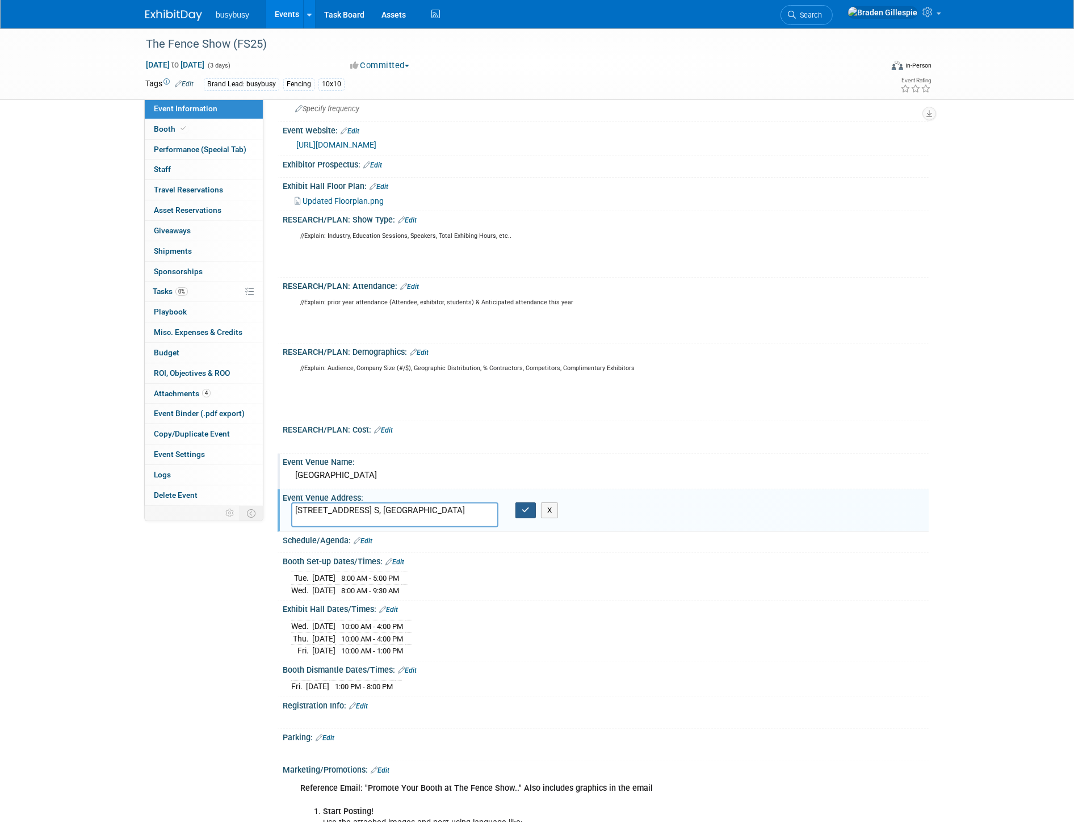
click at [521, 507] on button "button" at bounding box center [526, 511] width 20 height 16
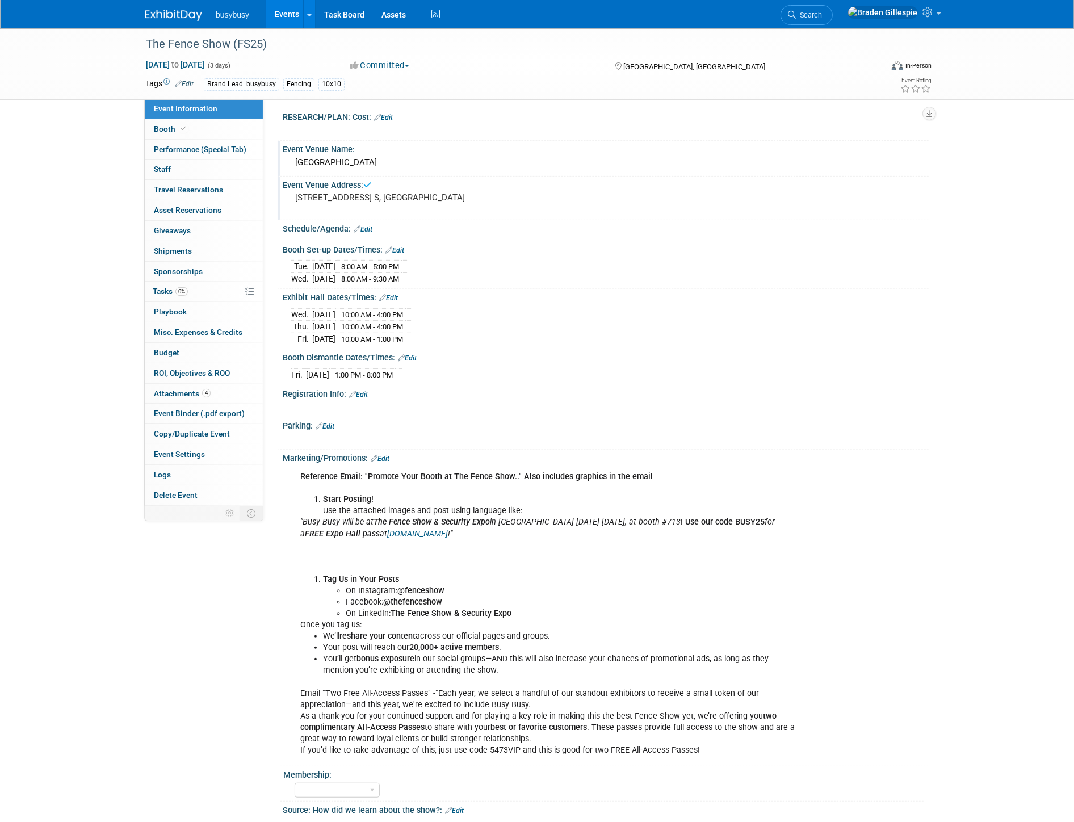
scroll to position [441, 0]
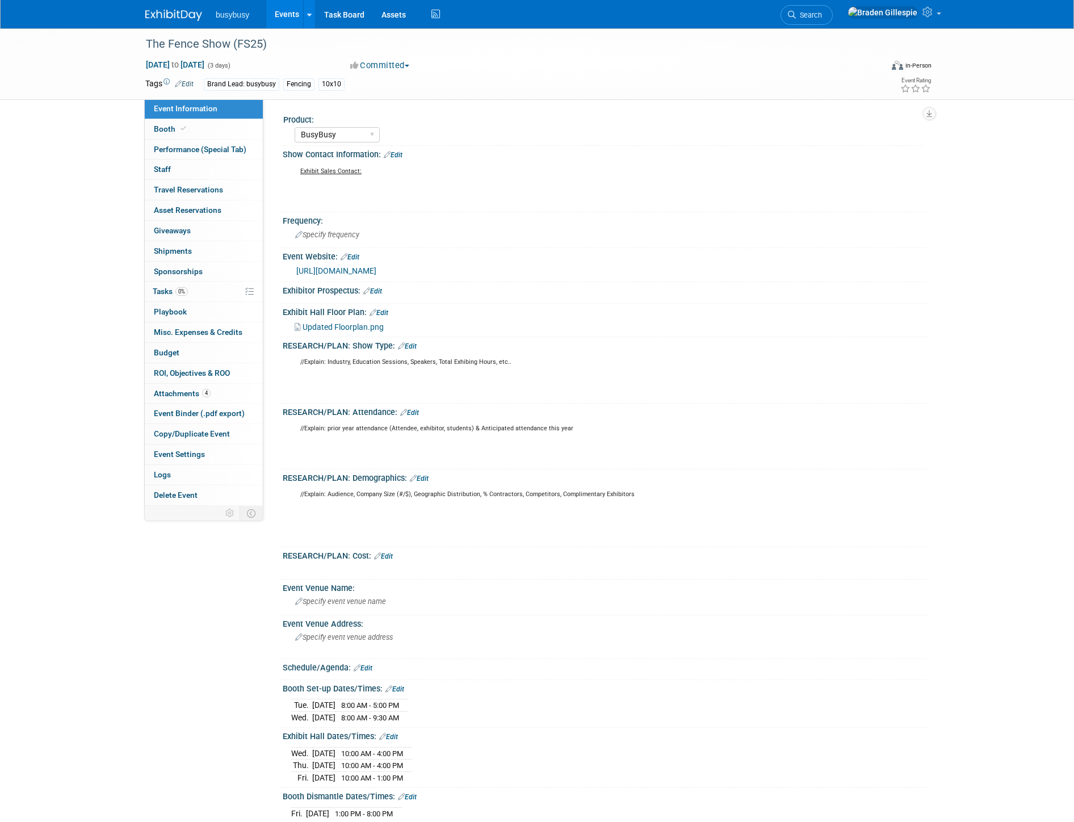
select select "BusyBusy"
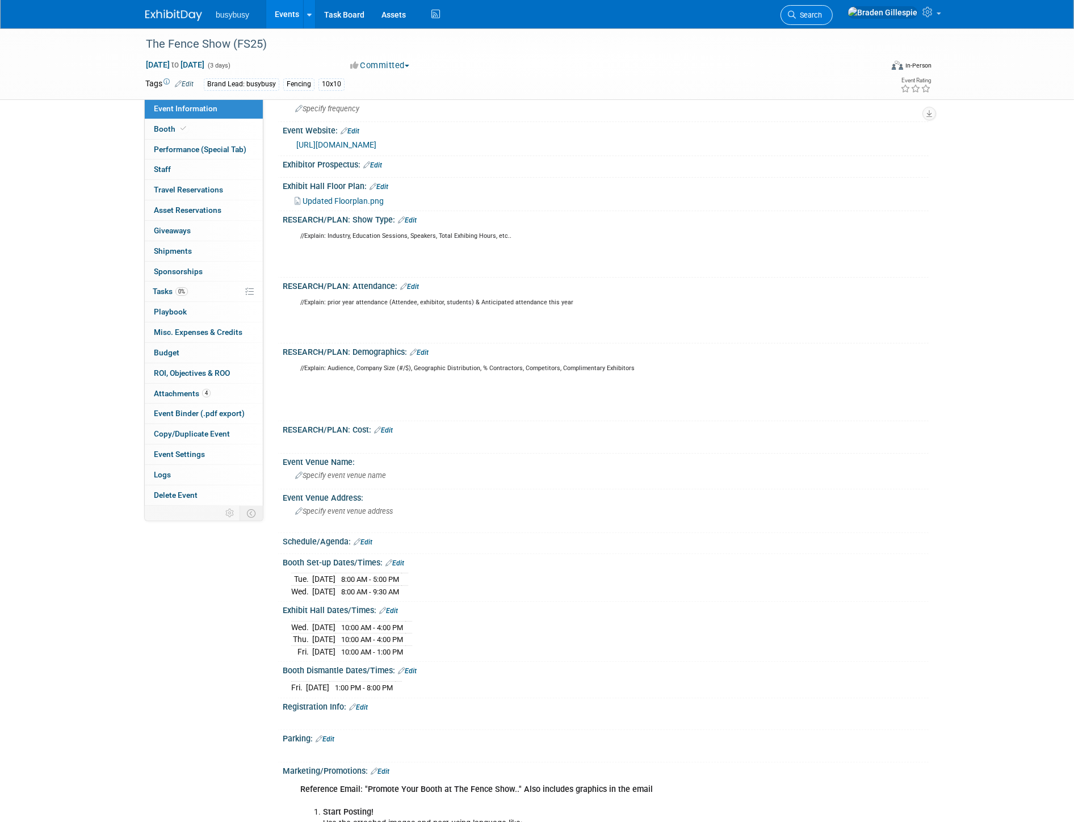
click at [833, 21] on link "Search" at bounding box center [807, 15] width 52 height 20
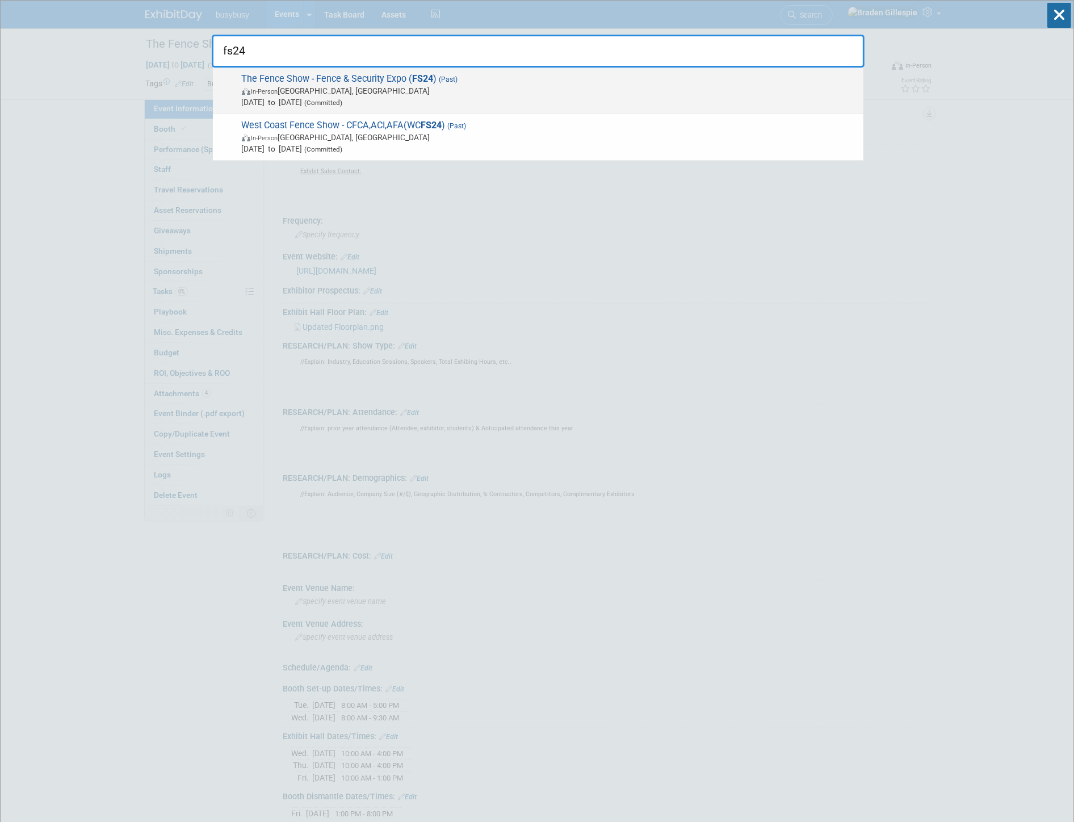
type input "fs24"
click at [581, 92] on span "In-Person Las Vegas, NV" at bounding box center [550, 90] width 616 height 11
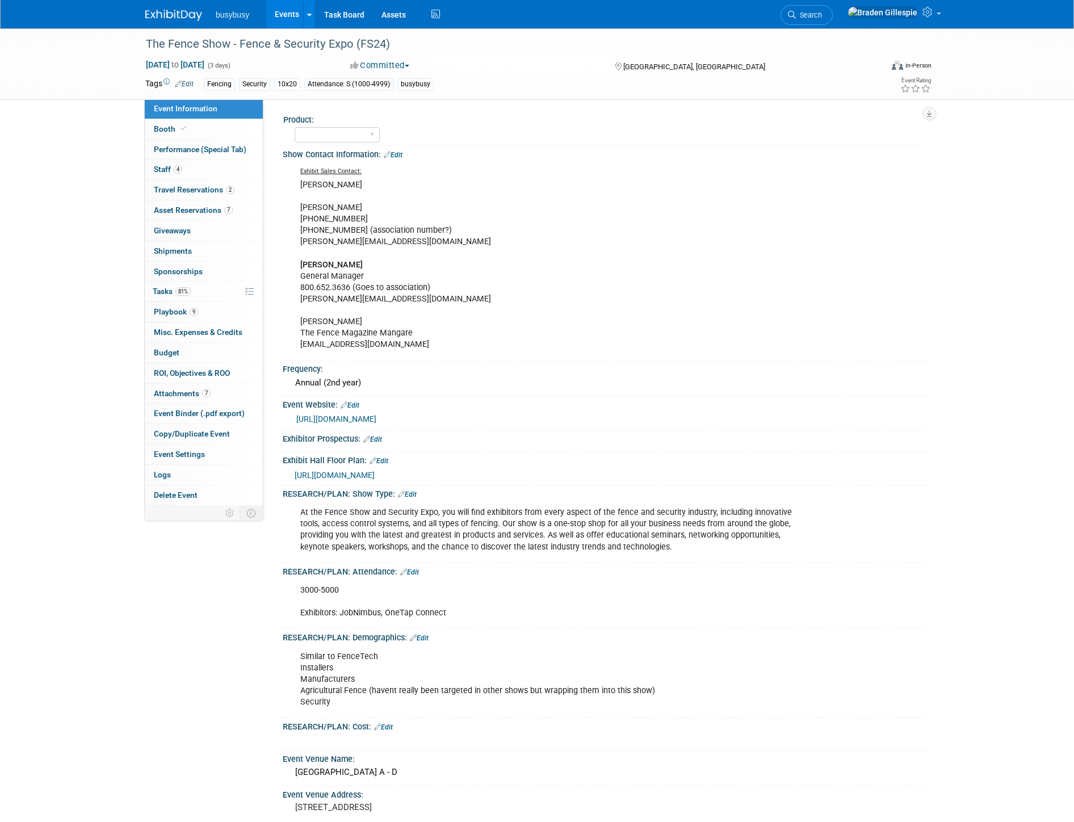
select select "No"
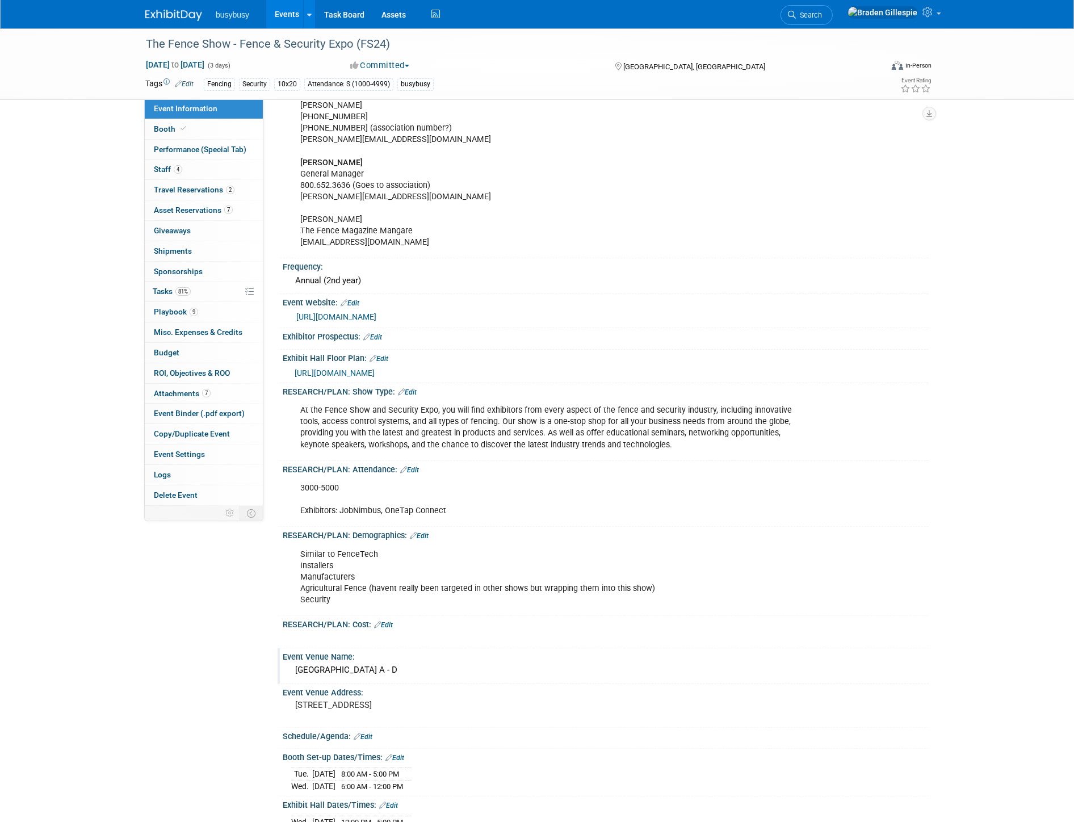
scroll to position [189, 0]
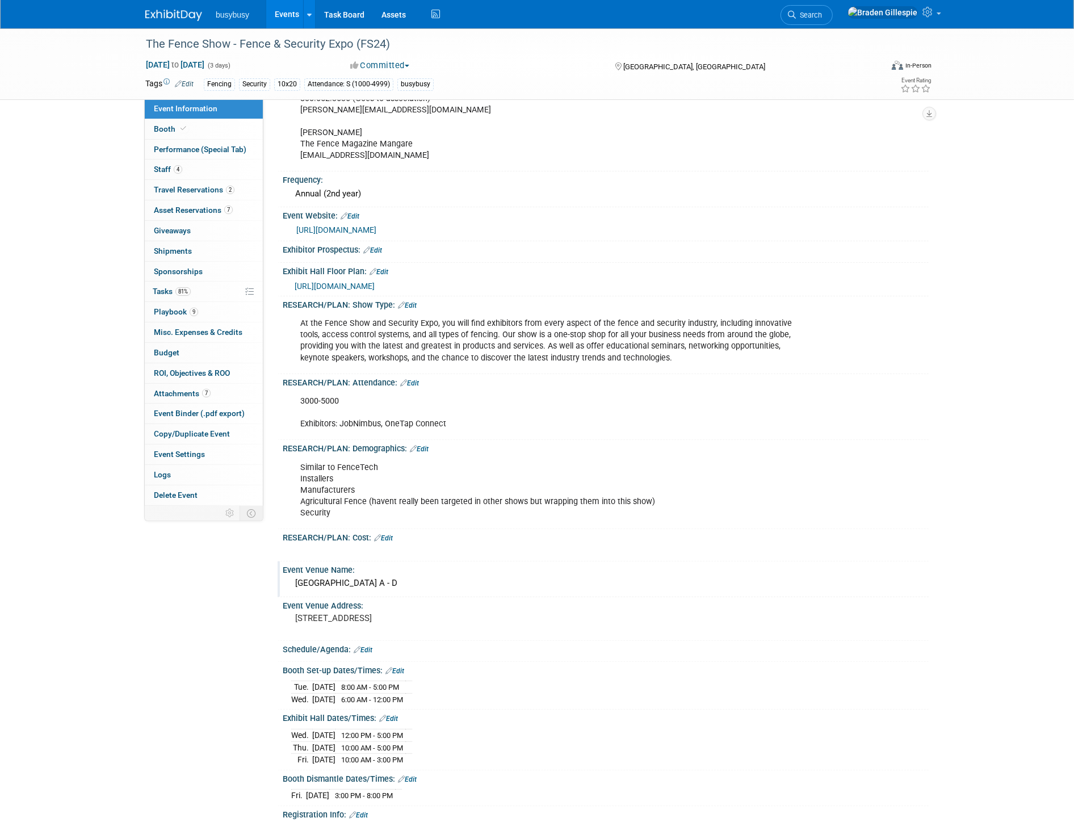
click at [392, 579] on div "[GEOGRAPHIC_DATA] A - D" at bounding box center [605, 584] width 629 height 18
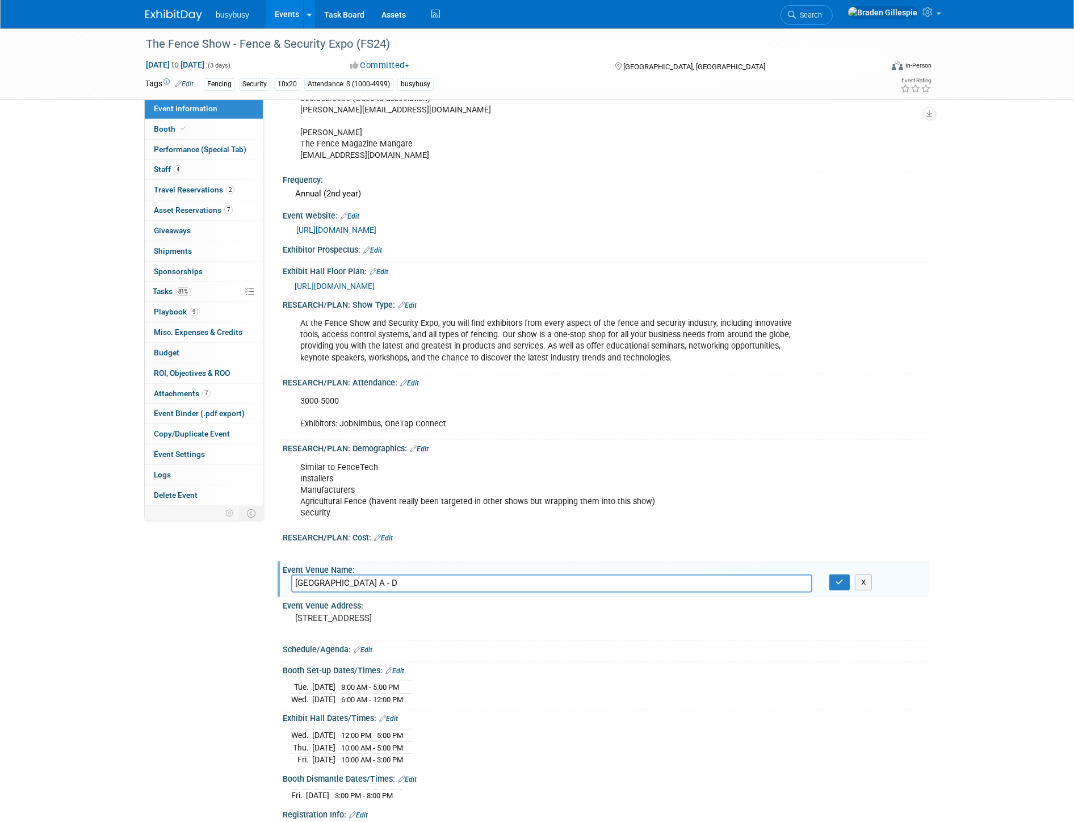
drag, startPoint x: 388, startPoint y: 577, endPoint x: 240, endPoint y: 579, distance: 148.2
click at [240, 579] on div "Event Information Event Info Booth Booth Performance (Special Tab) Performance …" at bounding box center [537, 494] width 801 height 1311
drag, startPoint x: 413, startPoint y: 579, endPoint x: 270, endPoint y: 586, distance: 143.3
click at [270, 586] on div "Event Information Event Info Booth Booth Performance (Special Tab) Performance …" at bounding box center [537, 494] width 801 height 1311
